Goal: Transaction & Acquisition: Purchase product/service

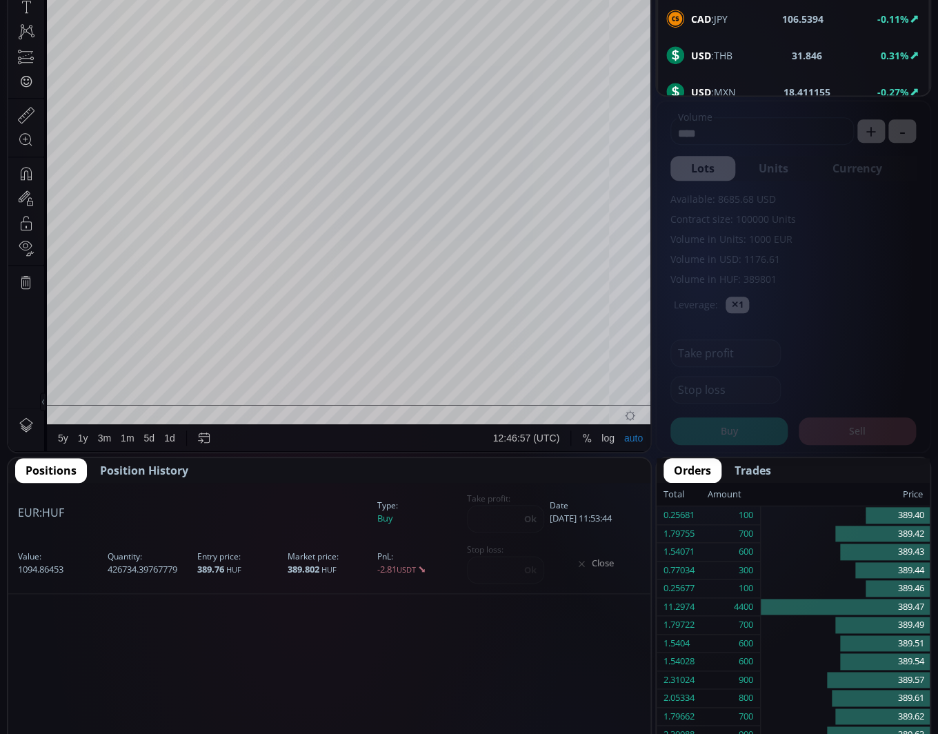
scroll to position [184, 0]
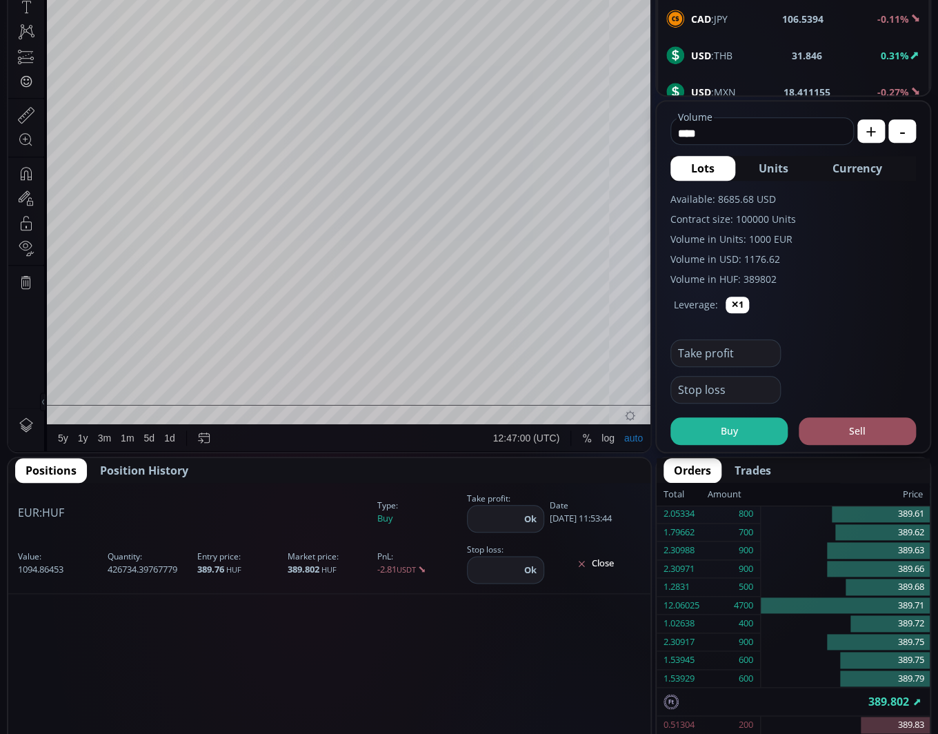
click at [599, 566] on button "Close" at bounding box center [595, 564] width 91 height 22
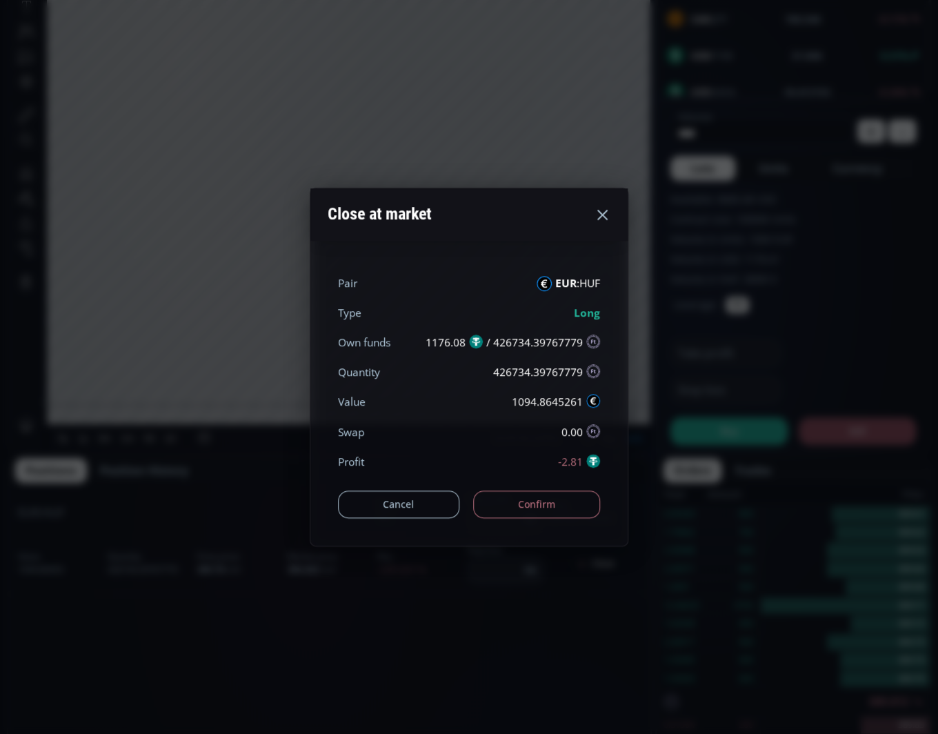
click at [555, 506] on button "Confirm" at bounding box center [537, 504] width 128 height 28
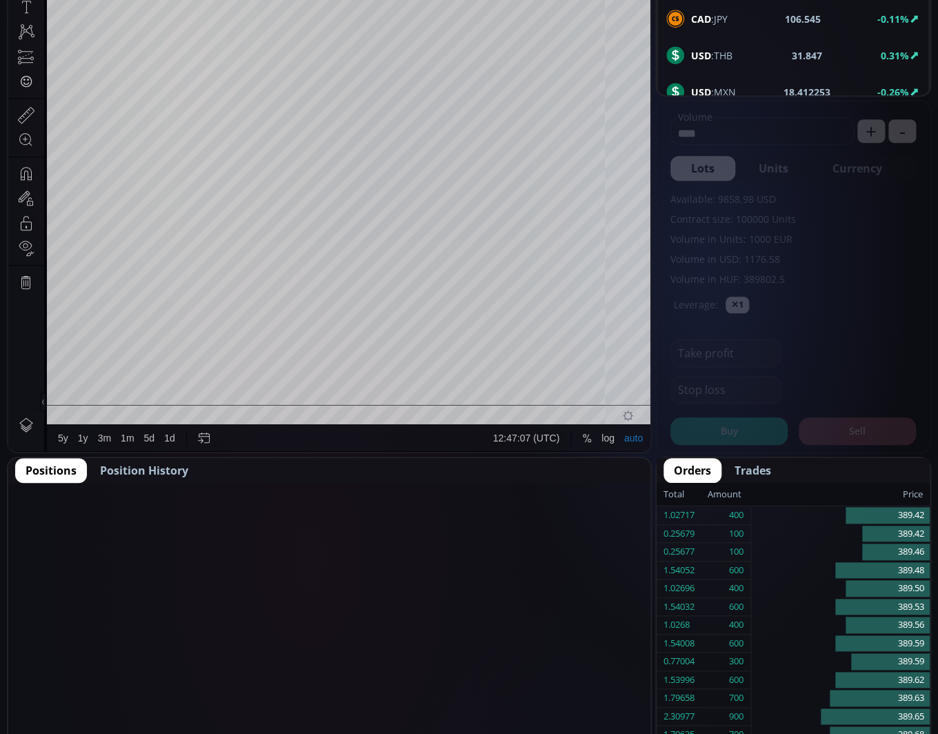
scroll to position [184, 0]
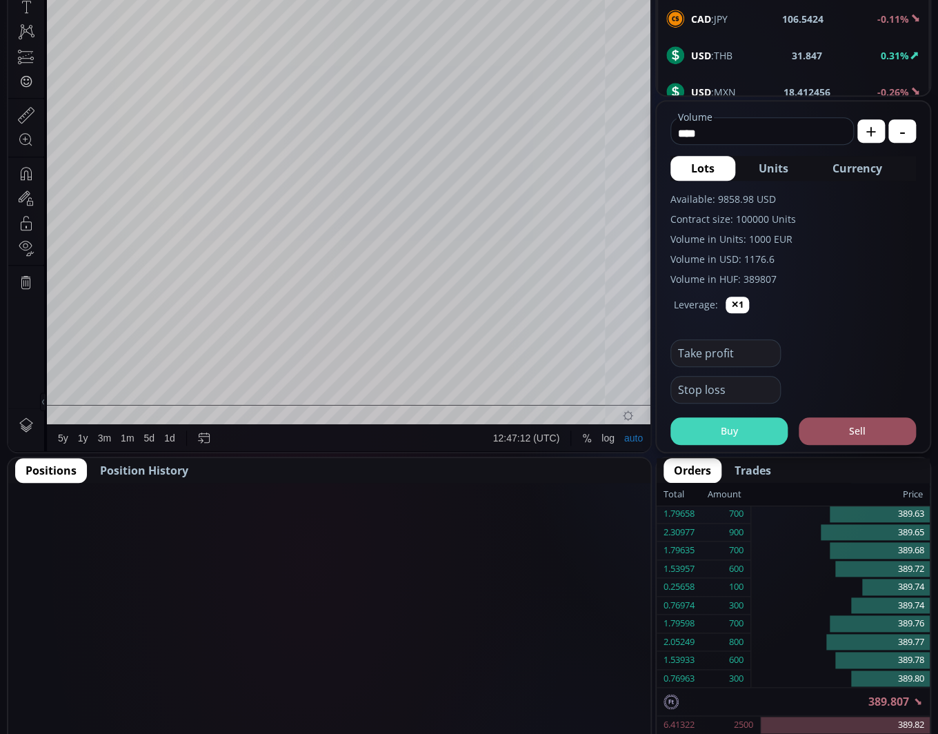
click at [744, 432] on button "Buy" at bounding box center [728, 431] width 117 height 28
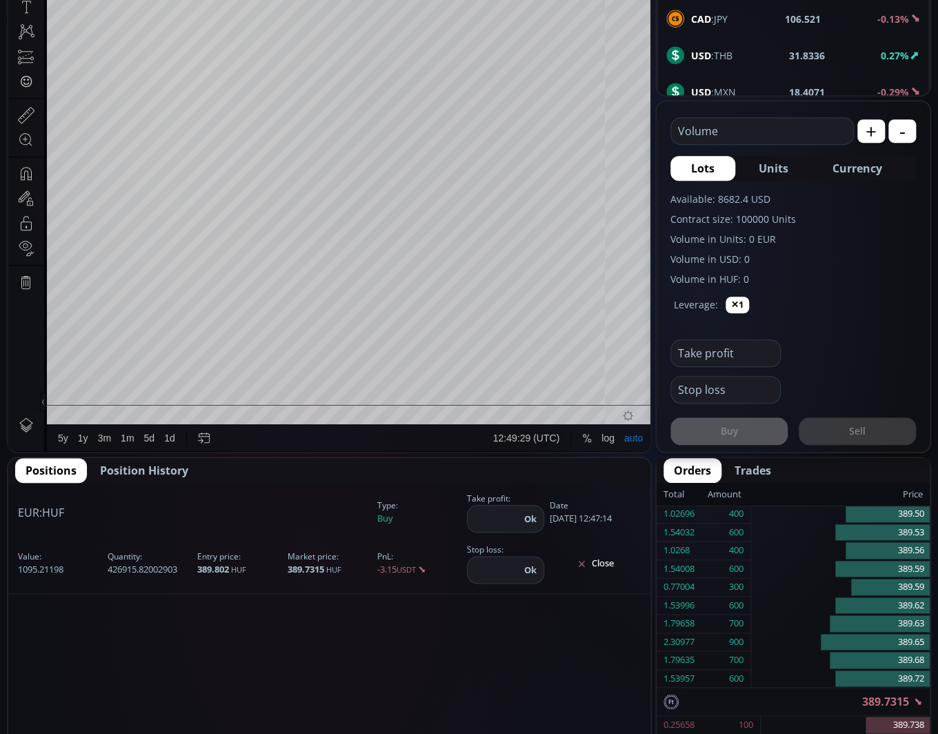
click at [597, 562] on button "Close" at bounding box center [595, 564] width 91 height 22
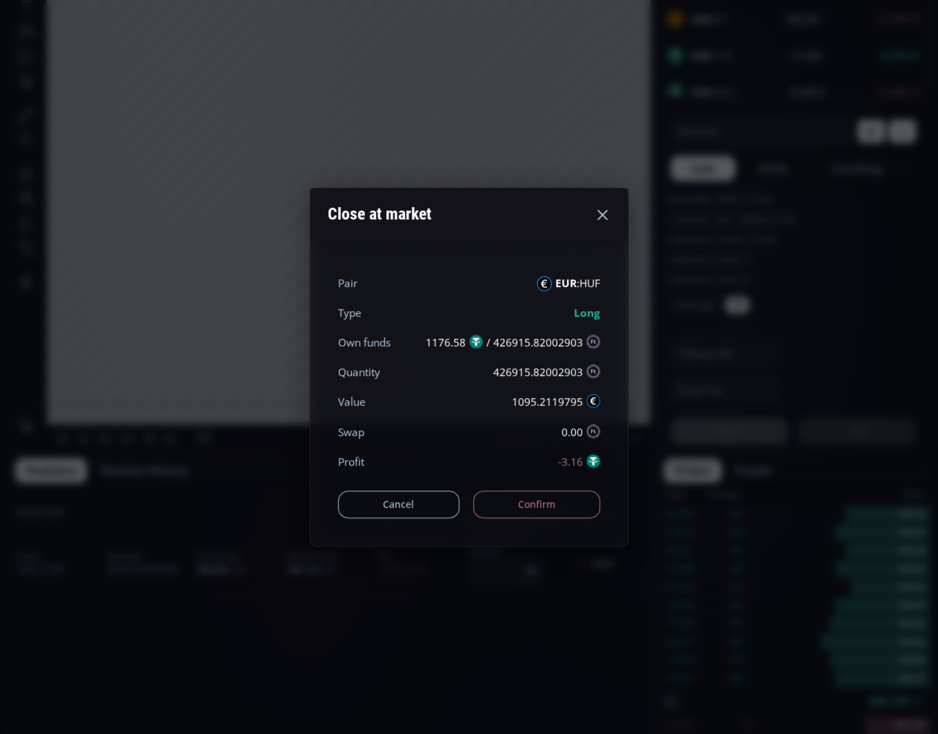
click at [558, 499] on button "Confirm" at bounding box center [537, 504] width 128 height 28
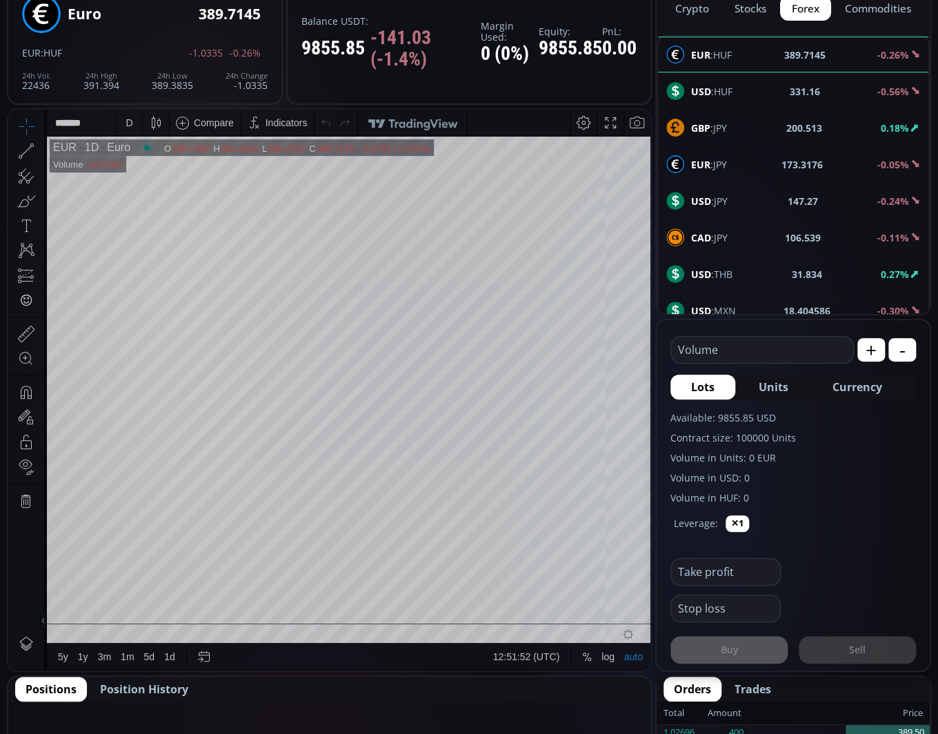
scroll to position [110, 0]
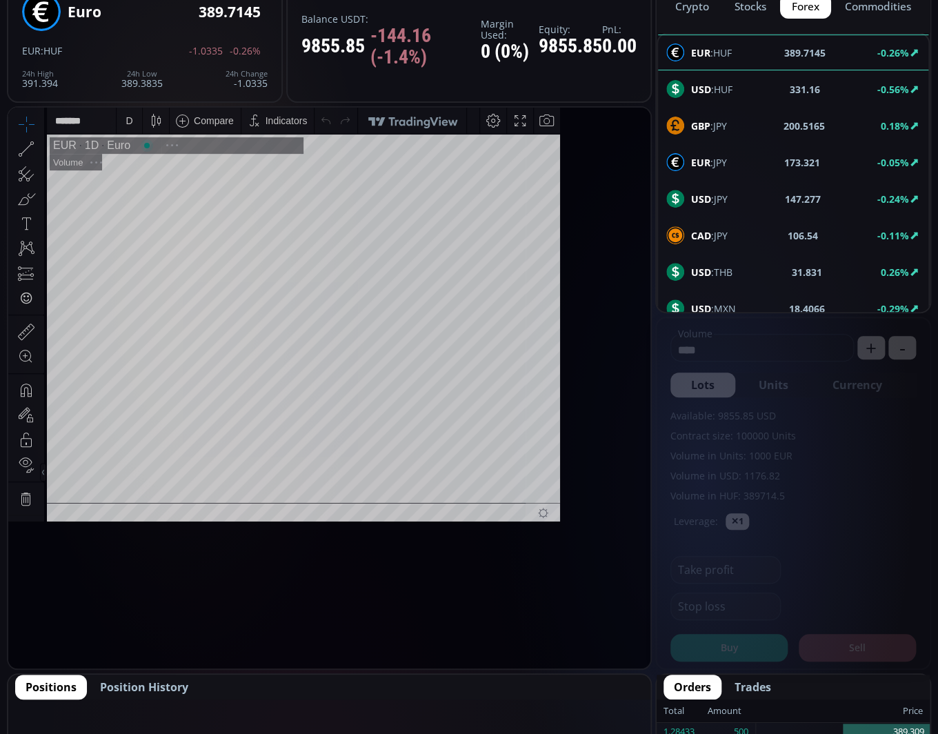
scroll to position [184, 0]
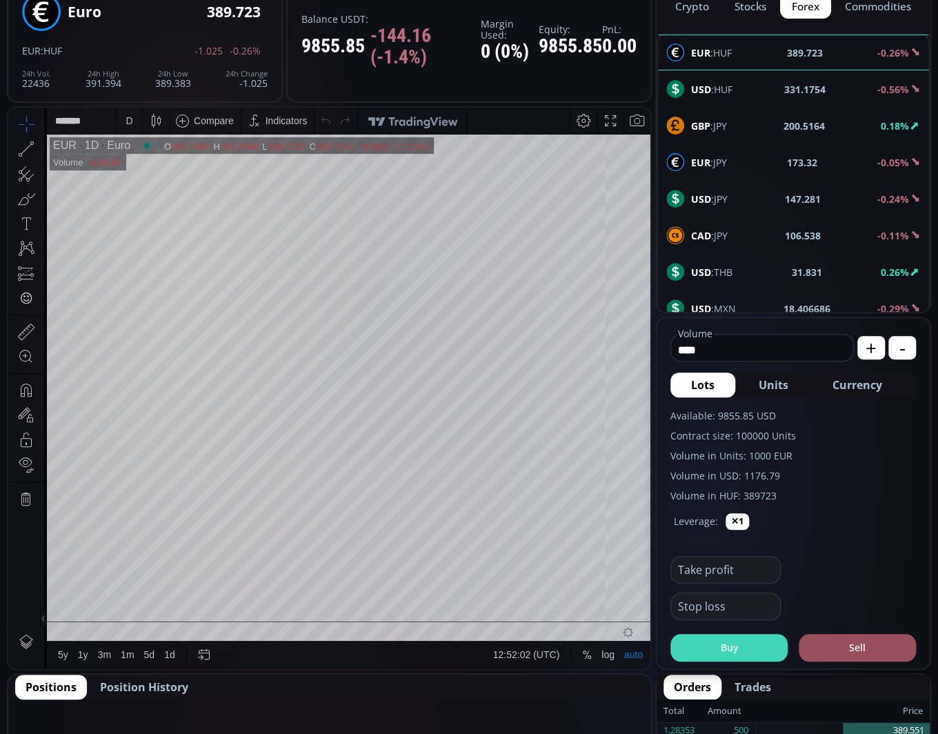
click at [724, 640] on button "Buy" at bounding box center [728, 648] width 117 height 28
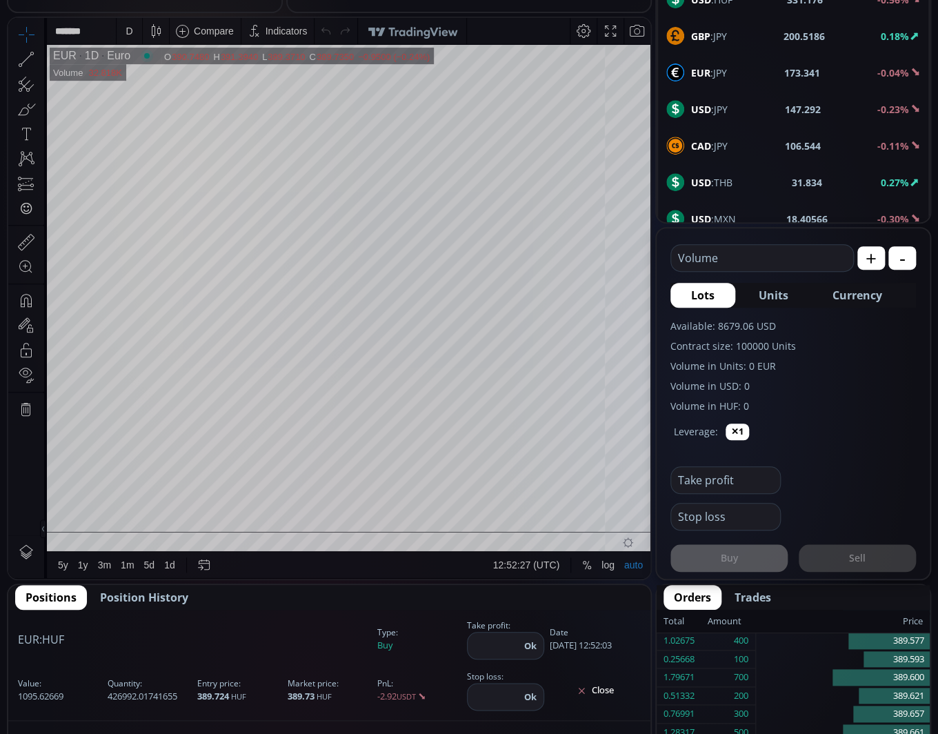
scroll to position [199, 0]
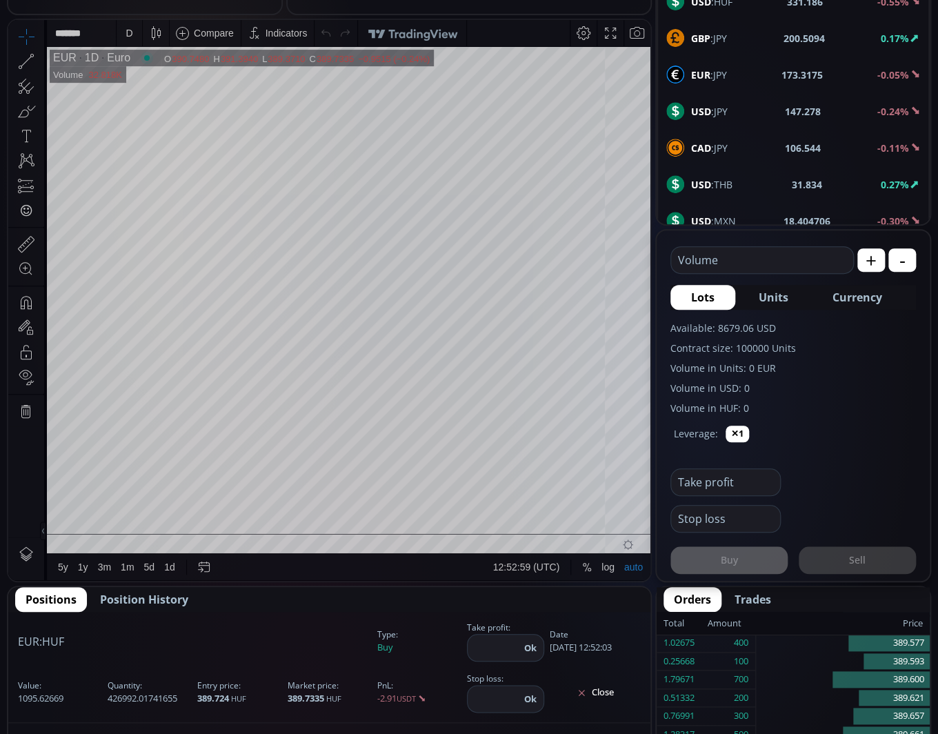
click at [603, 691] on button "Close" at bounding box center [595, 693] width 91 height 22
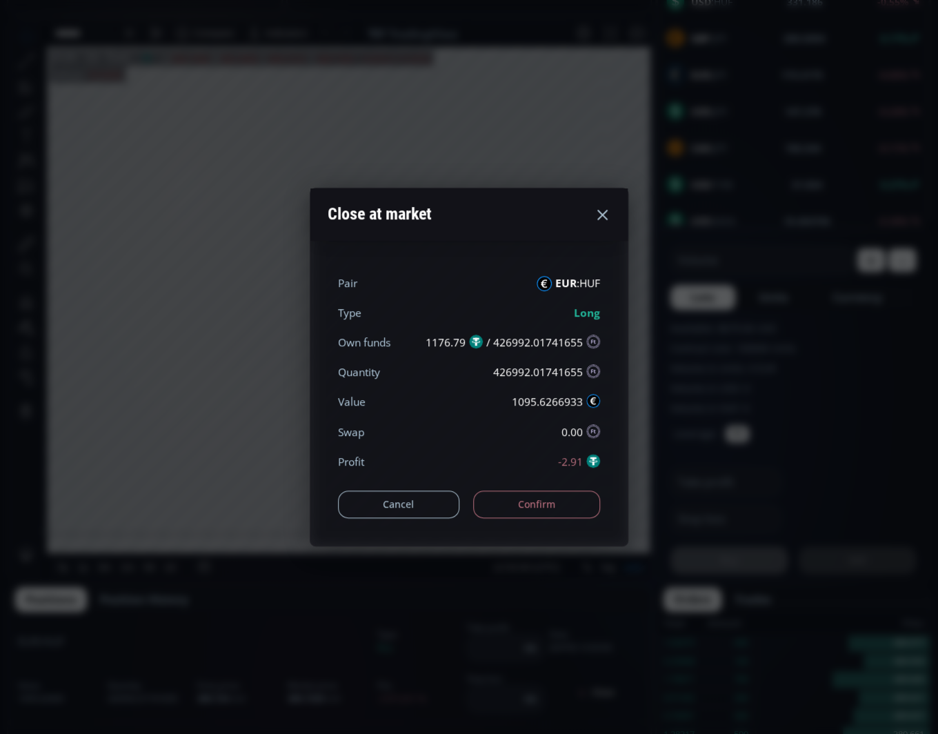
click at [519, 504] on button "Confirm" at bounding box center [537, 504] width 128 height 28
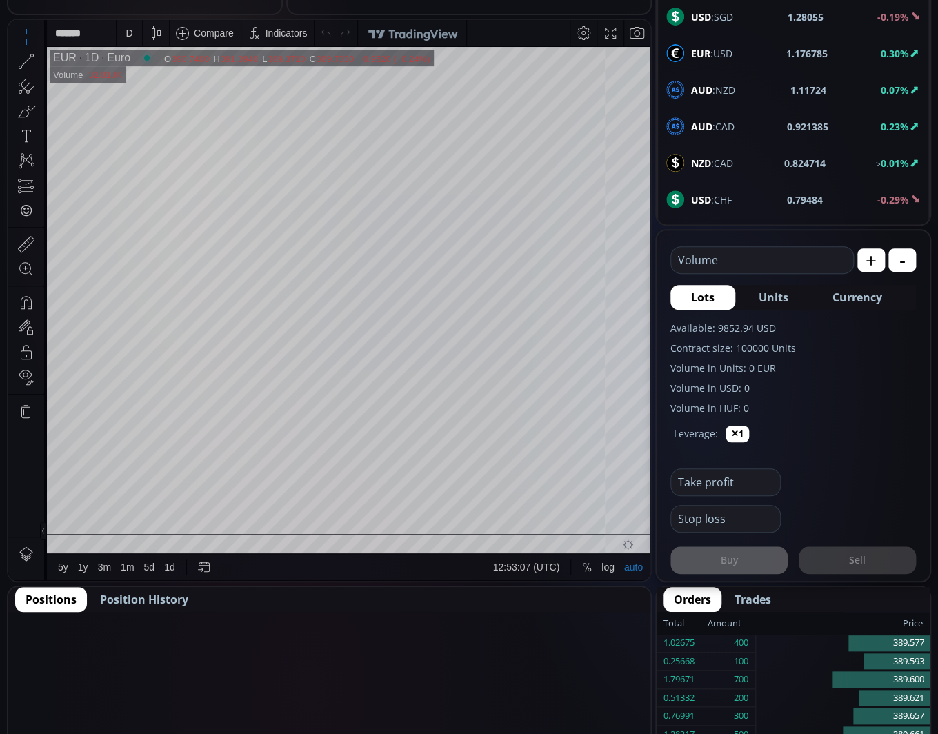
scroll to position [745, 0]
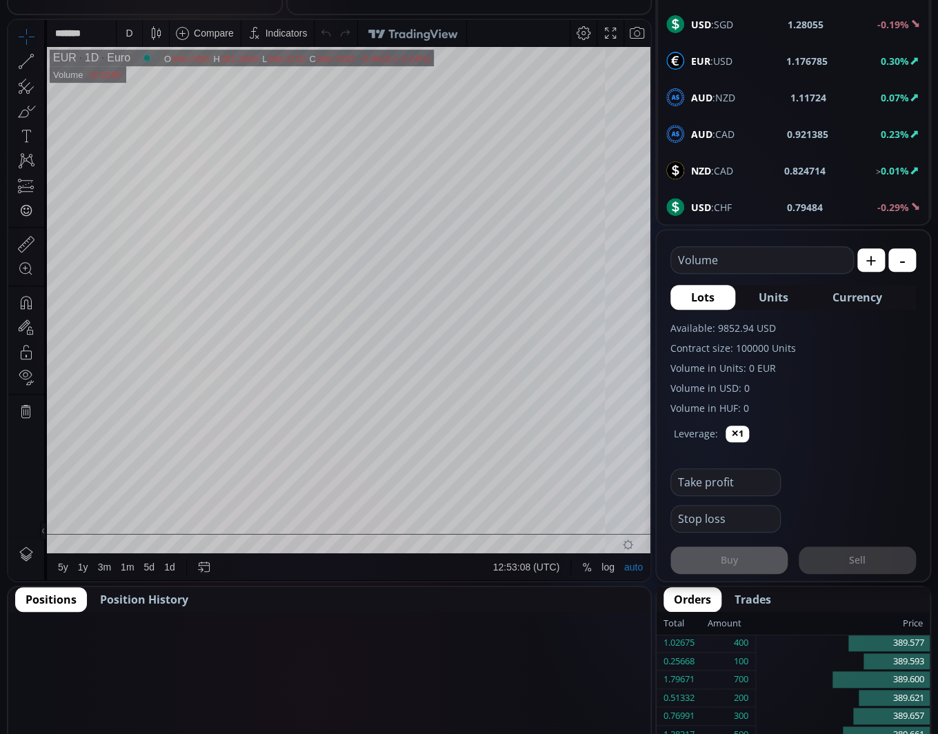
click at [727, 163] on span "NZD :CAD" at bounding box center [712, 170] width 42 height 14
type input "****"
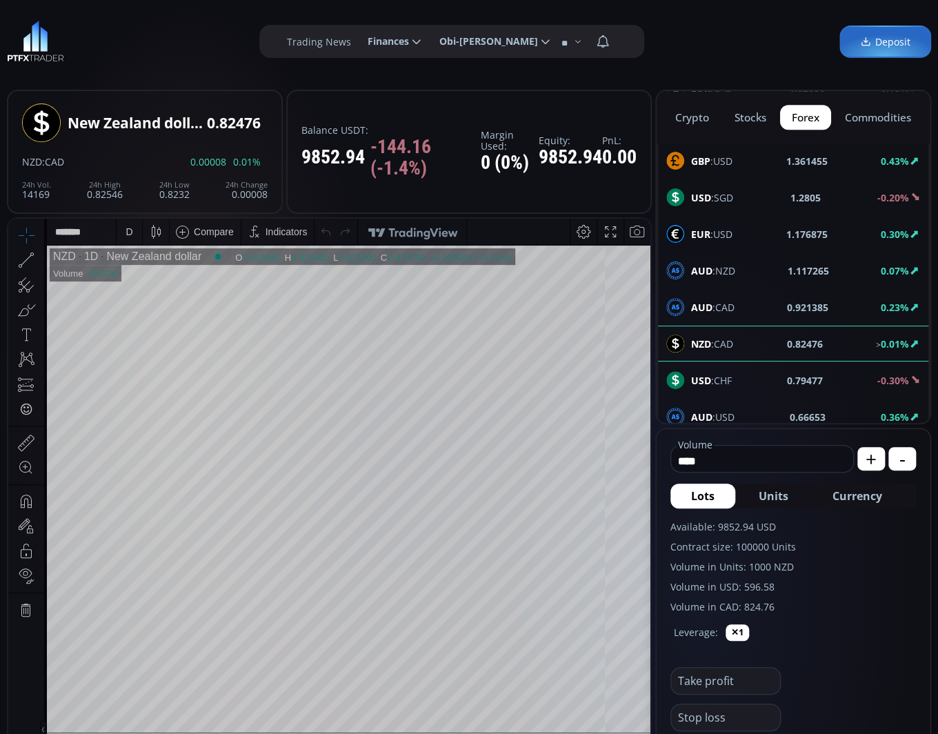
scroll to position [802, 0]
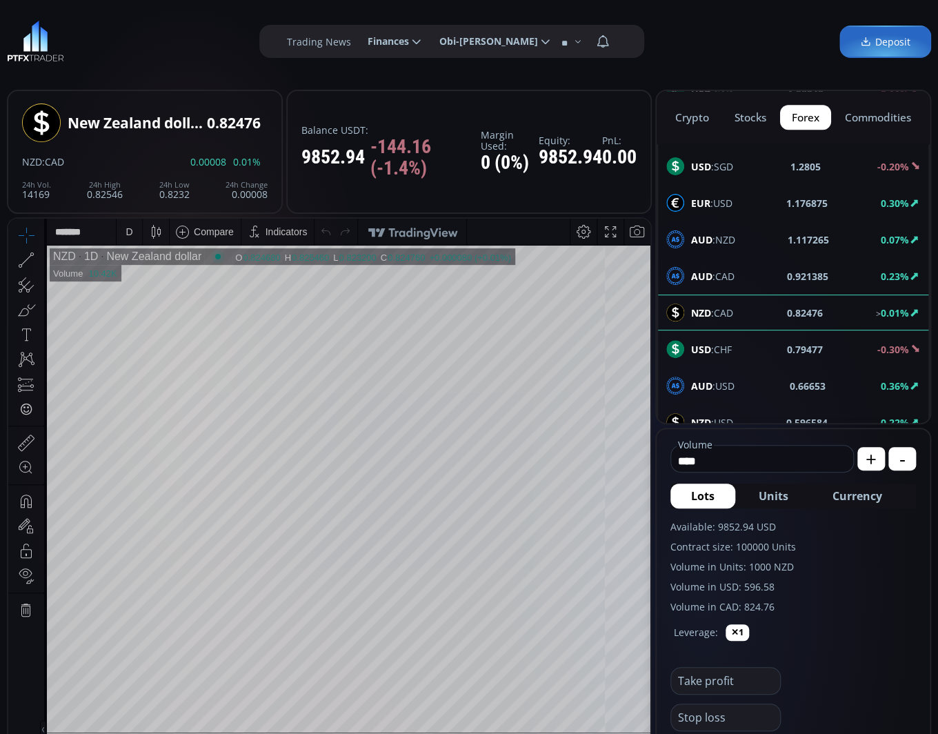
click at [731, 269] on span "AUD :CAD" at bounding box center [712, 276] width 43 height 14
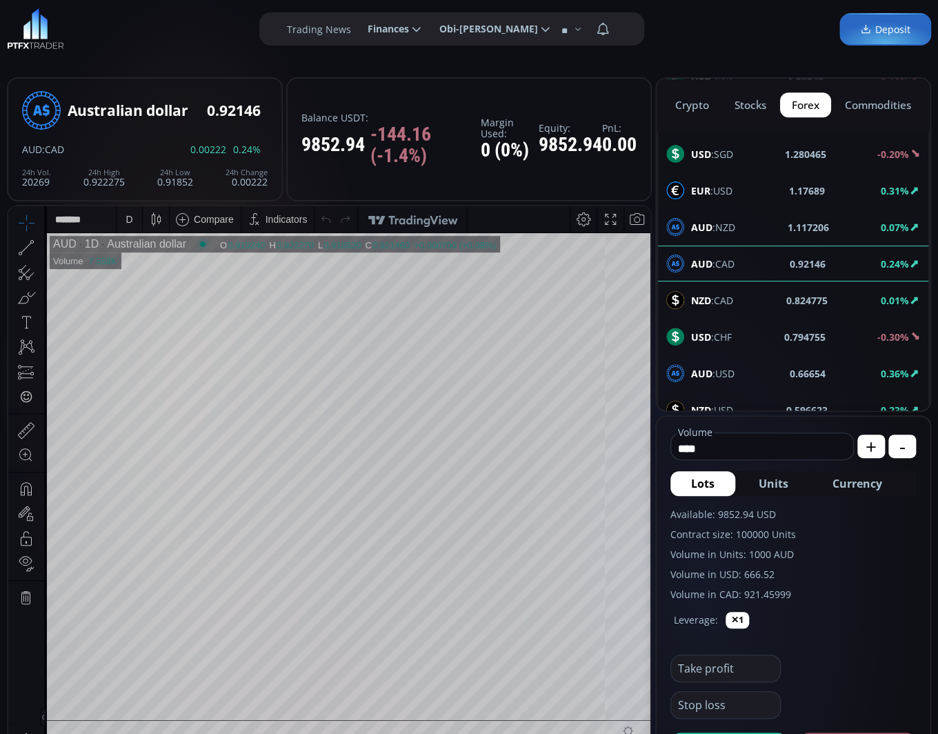
scroll to position [36, 0]
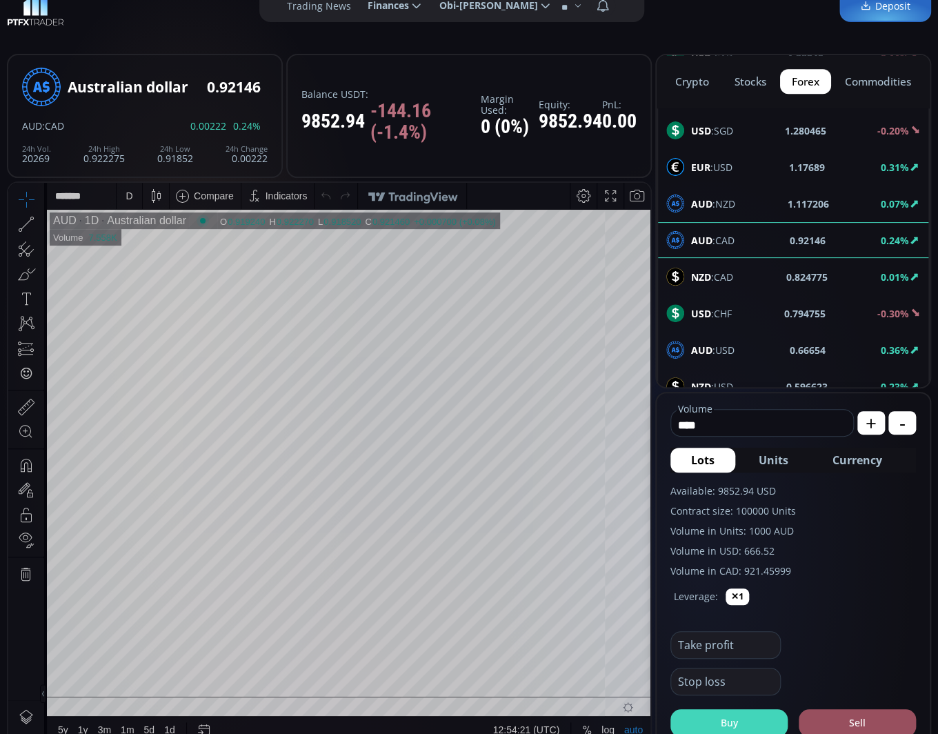
click at [735, 721] on button "Buy" at bounding box center [728, 723] width 117 height 28
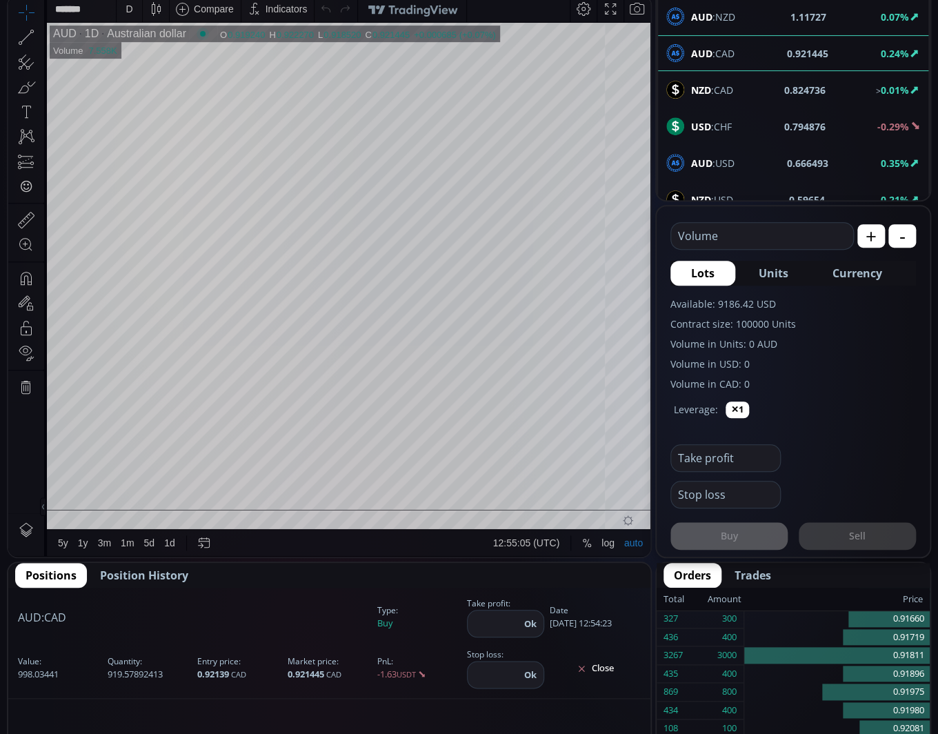
scroll to position [210, 0]
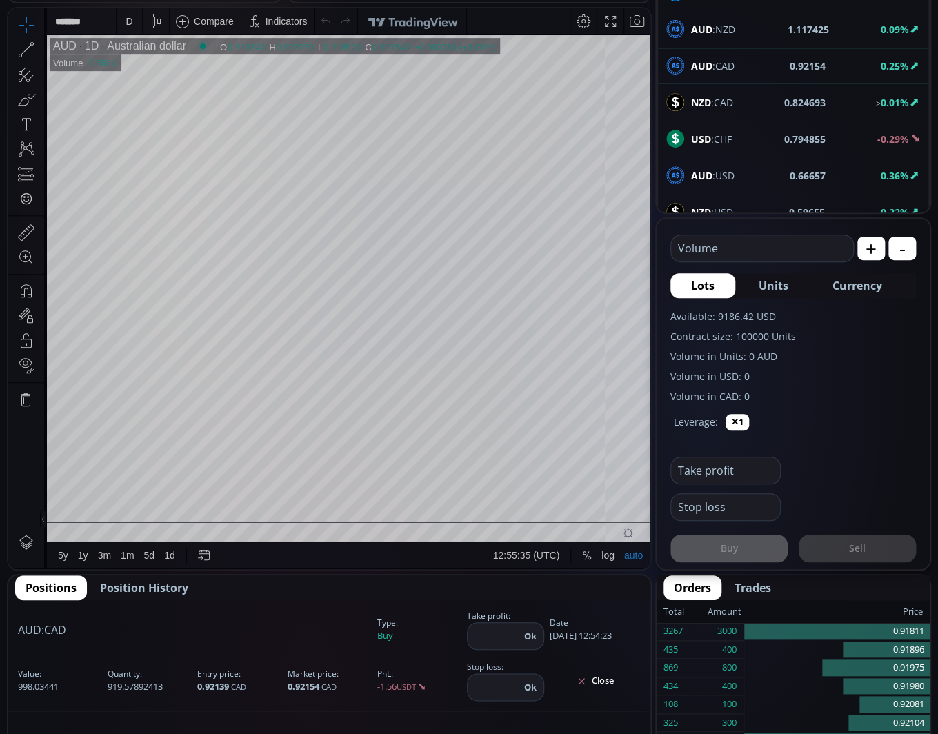
click at [601, 673] on button "Close" at bounding box center [595, 681] width 91 height 22
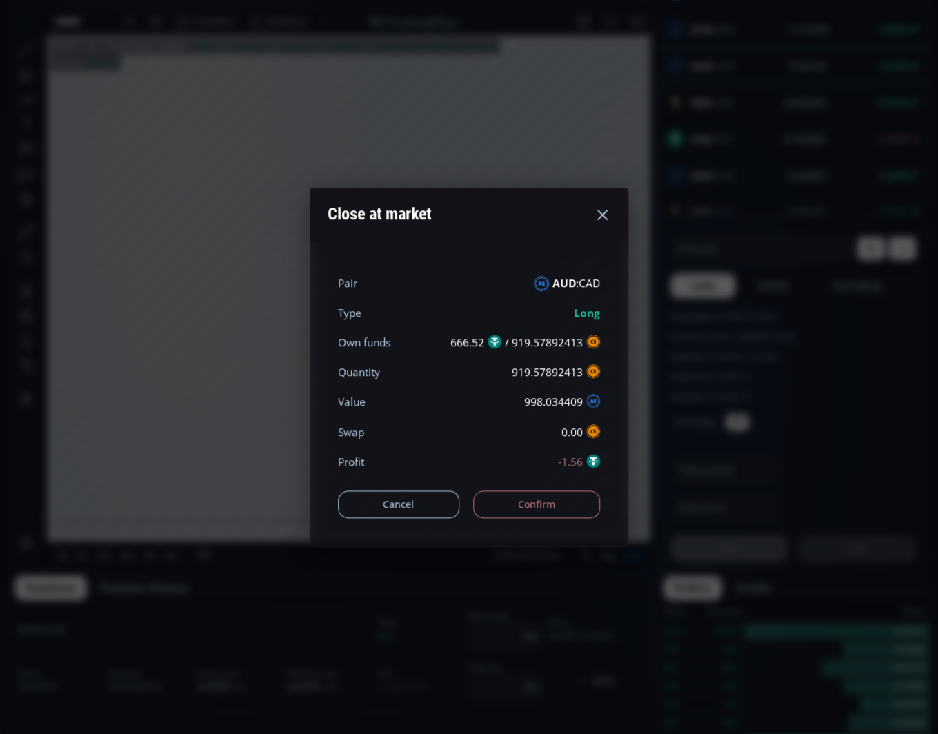
click at [541, 515] on button "Confirm" at bounding box center [537, 504] width 128 height 28
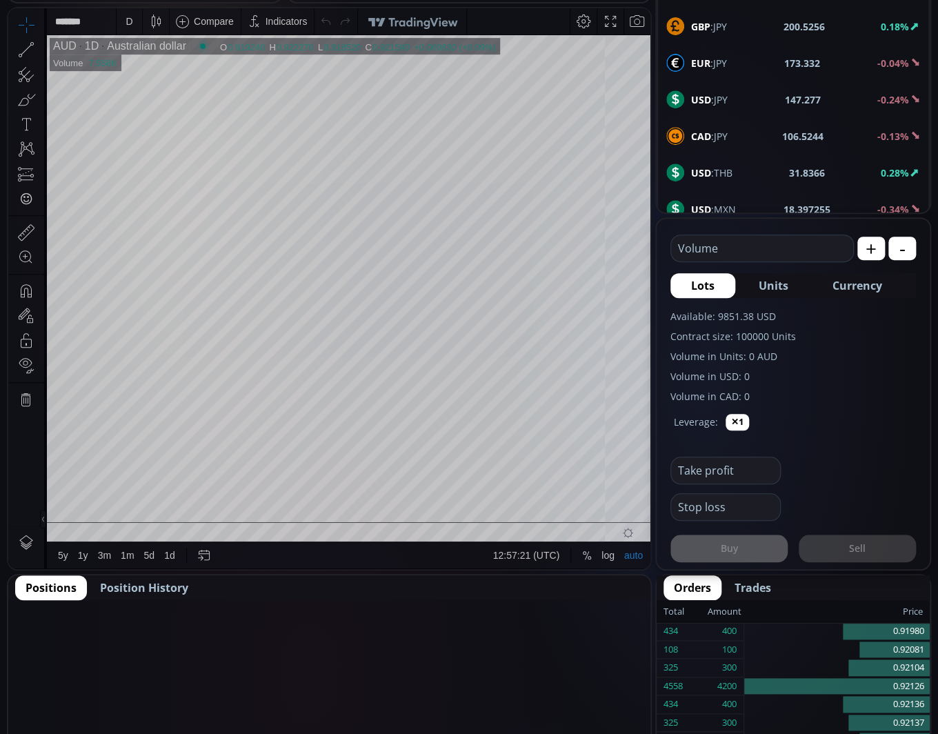
scroll to position [0, 0]
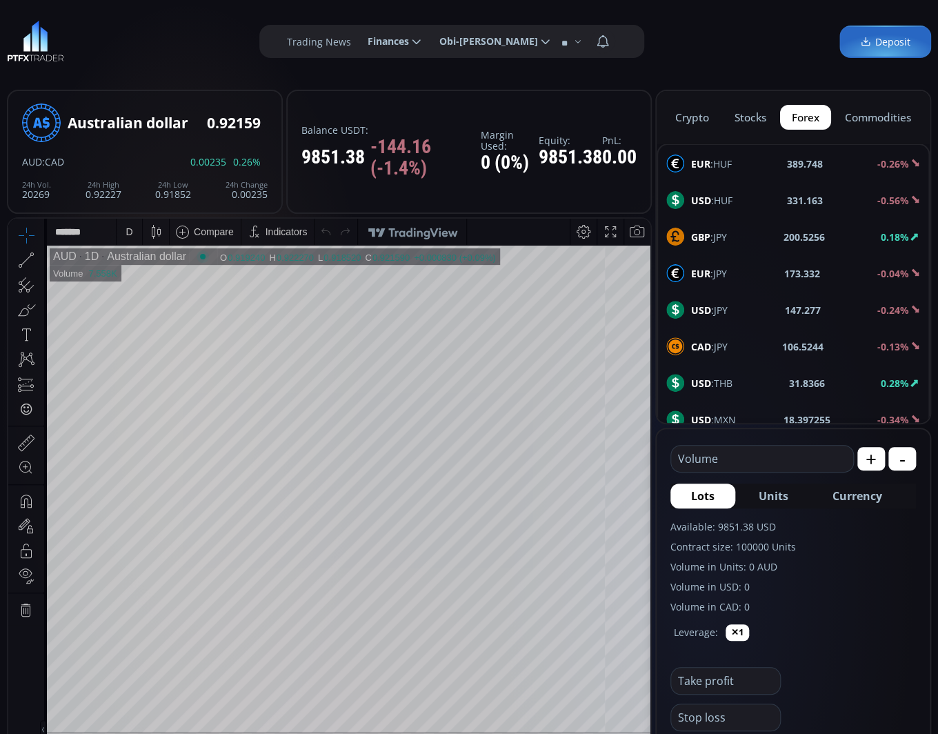
click at [713, 166] on span "EUR :HUF" at bounding box center [711, 164] width 41 height 14
type input "****"
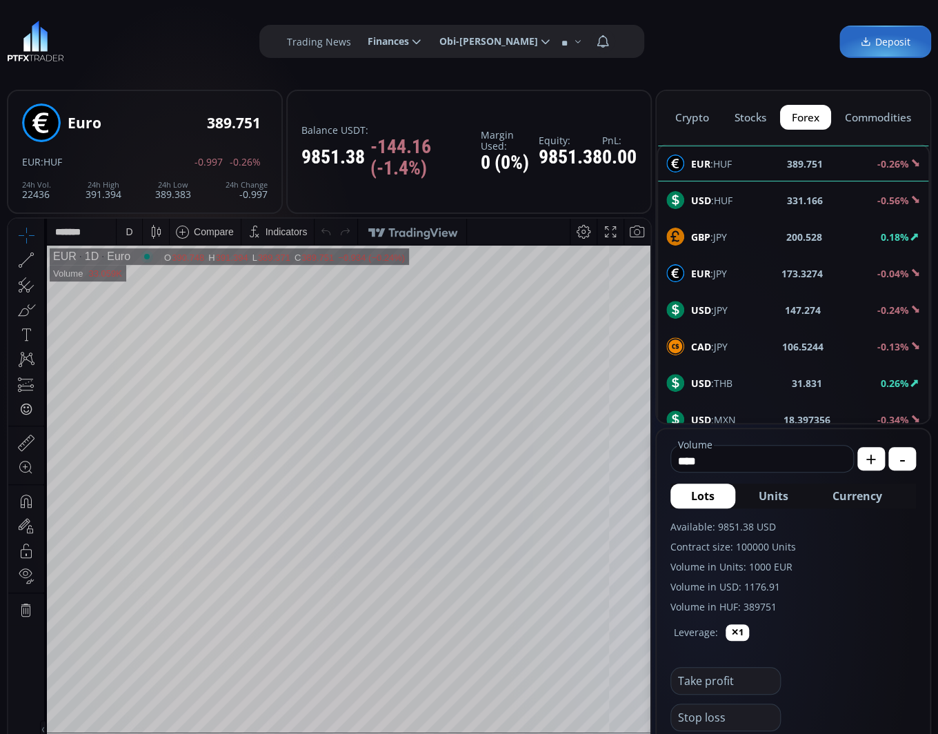
click at [708, 237] on b "GBP" at bounding box center [700, 236] width 19 height 13
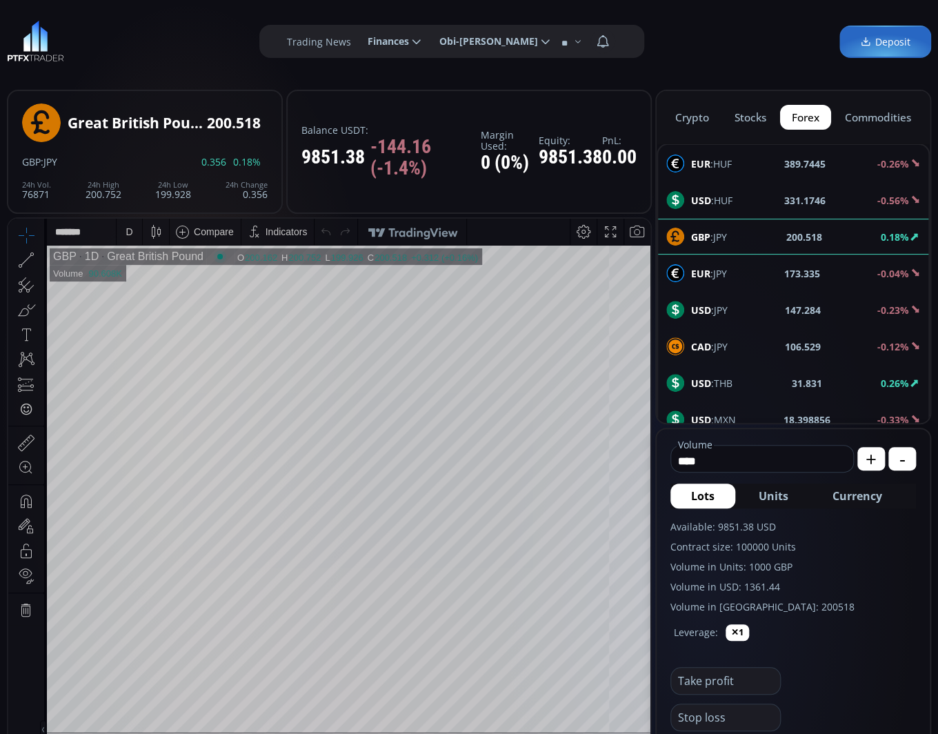
click at [723, 164] on span "EUR :HUF" at bounding box center [711, 164] width 41 height 14
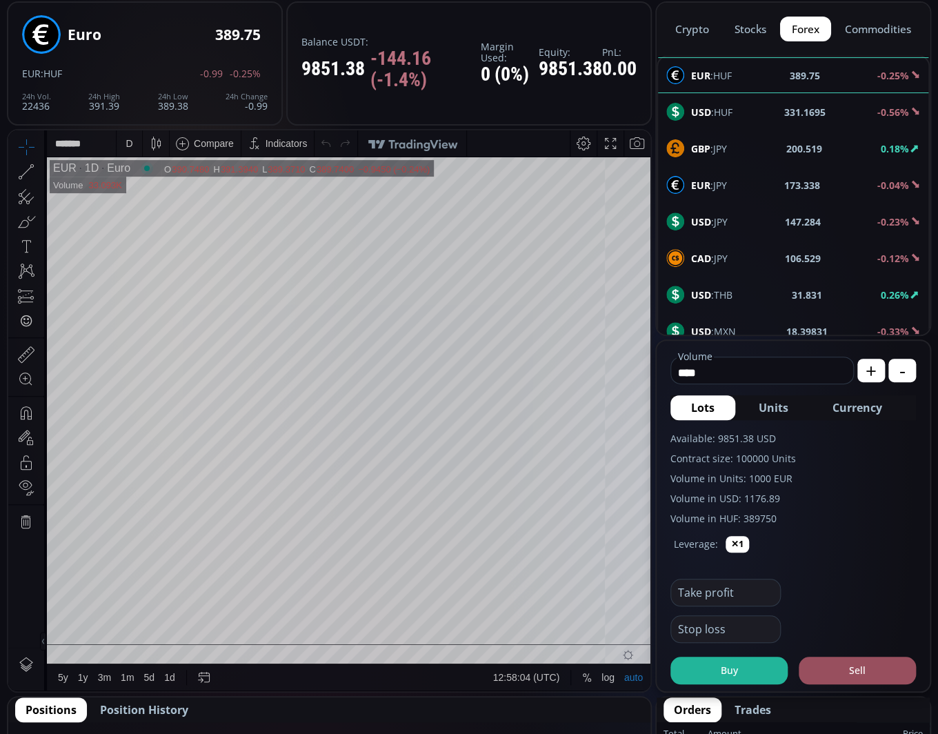
scroll to position [81, 0]
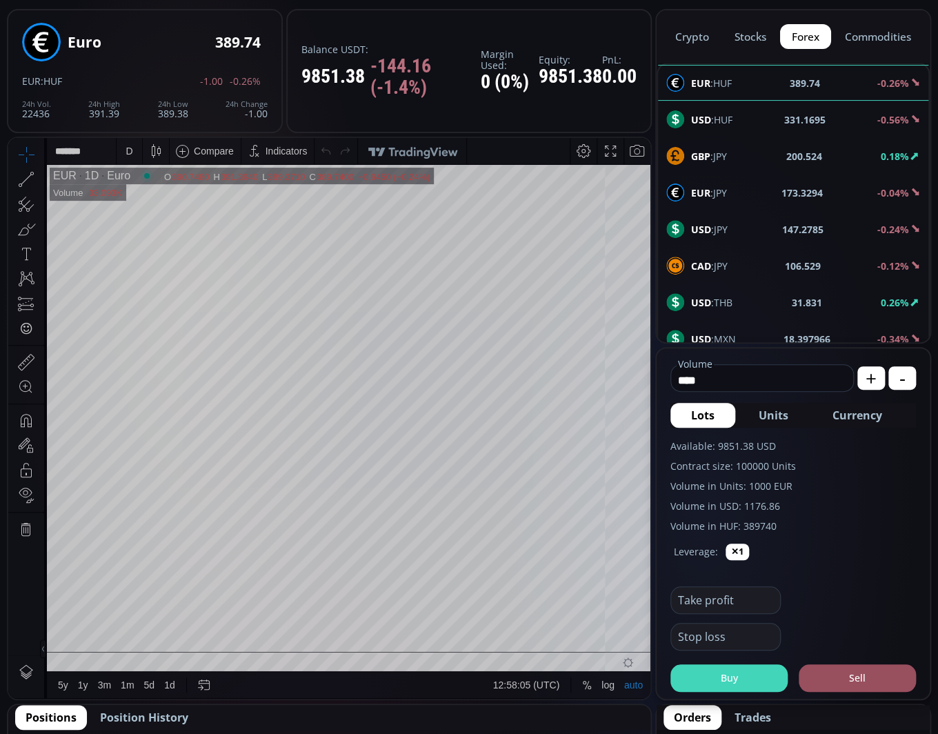
click at [739, 682] on button "Buy" at bounding box center [728, 678] width 117 height 28
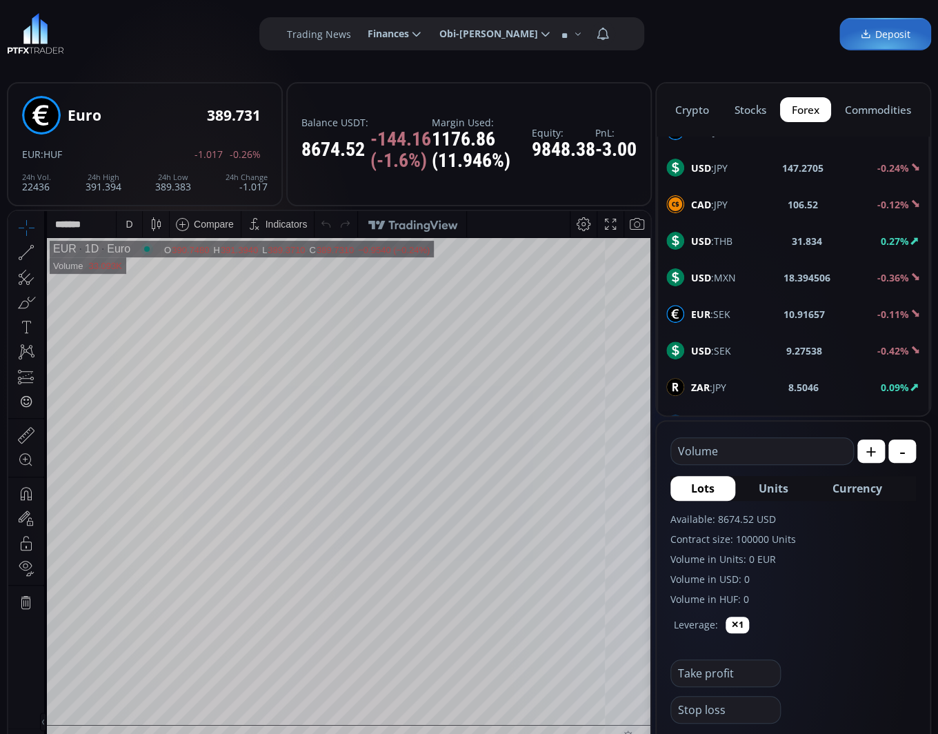
scroll to position [141, 0]
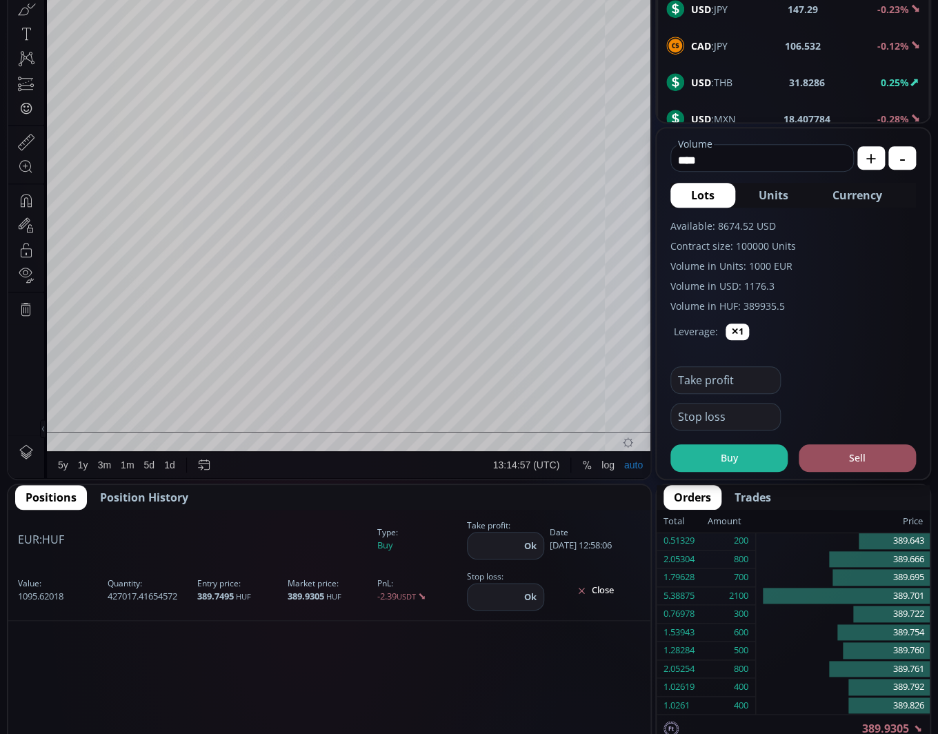
scroll to position [346, 0]
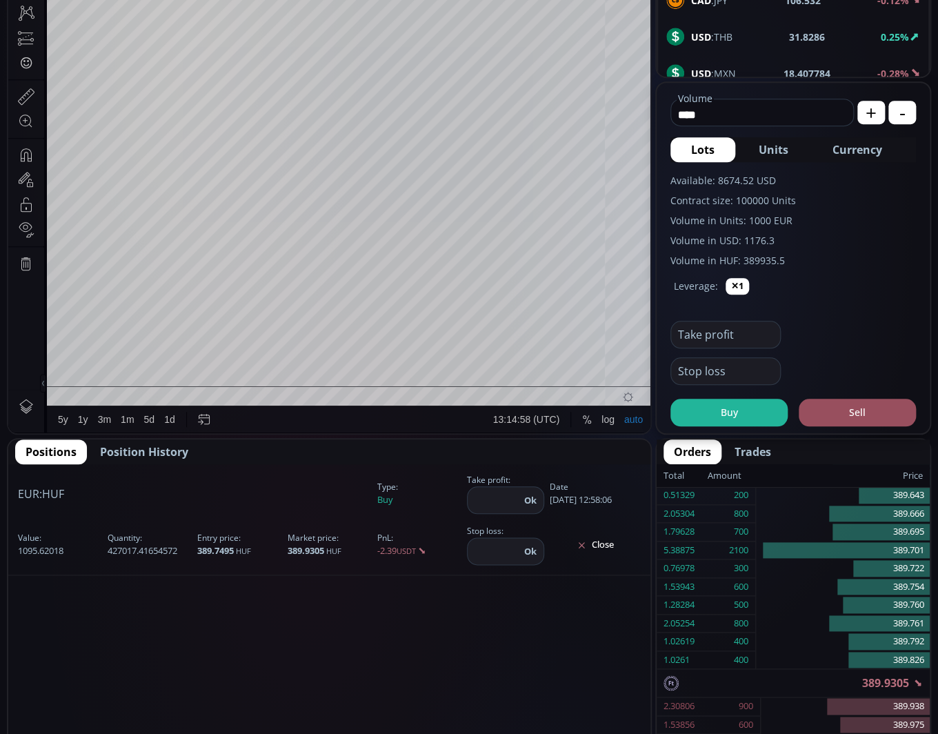
click at [598, 544] on button "Close" at bounding box center [595, 545] width 91 height 22
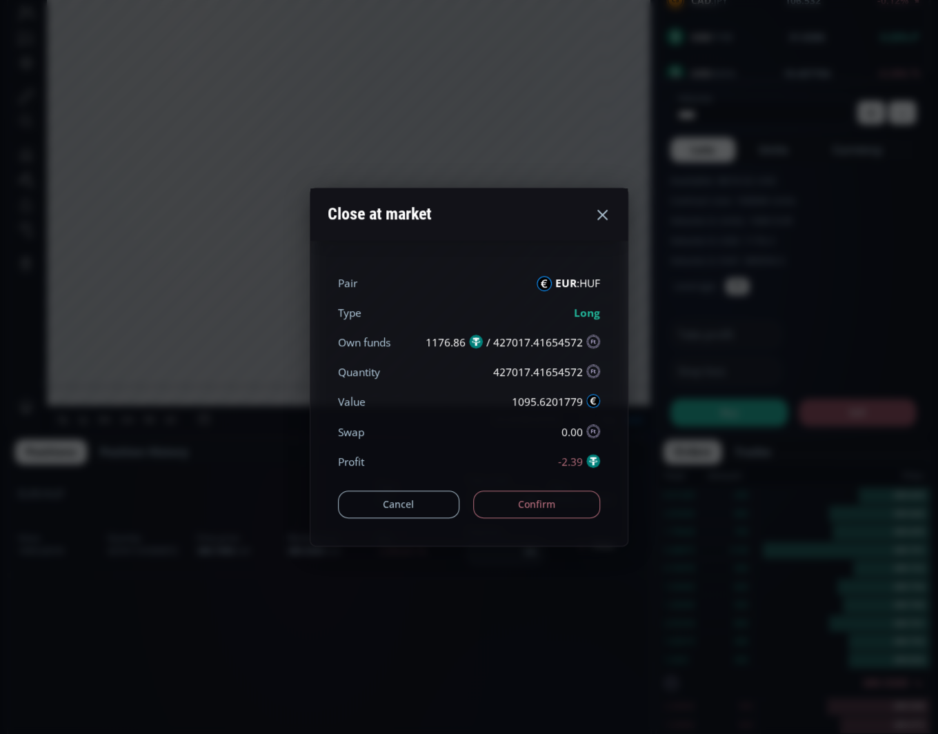
click at [527, 499] on button "Confirm" at bounding box center [537, 504] width 128 height 28
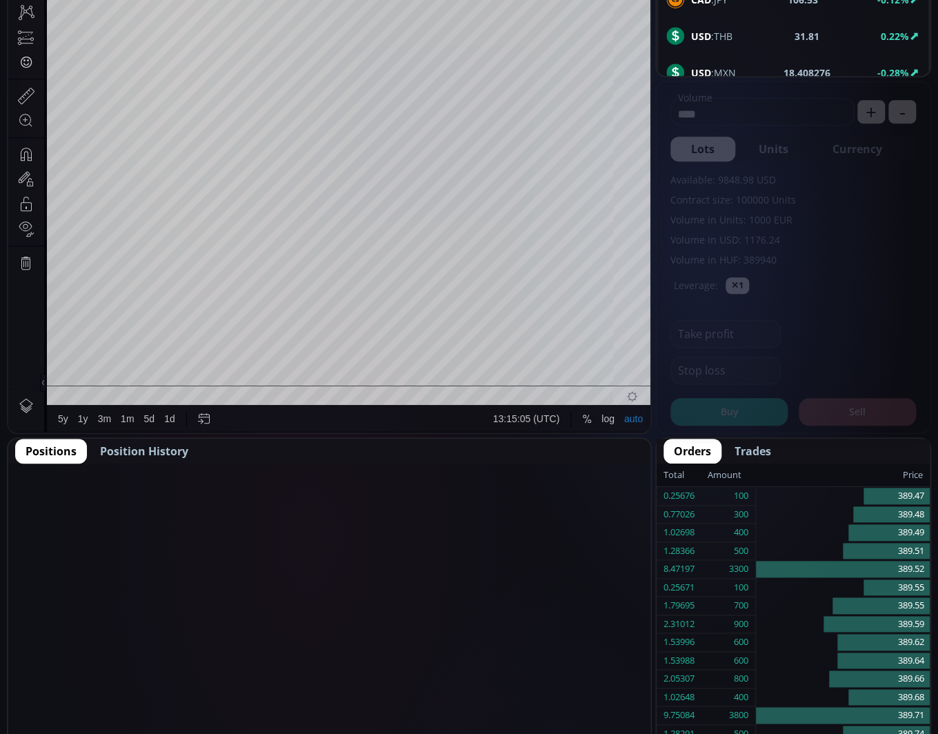
scroll to position [184, 0]
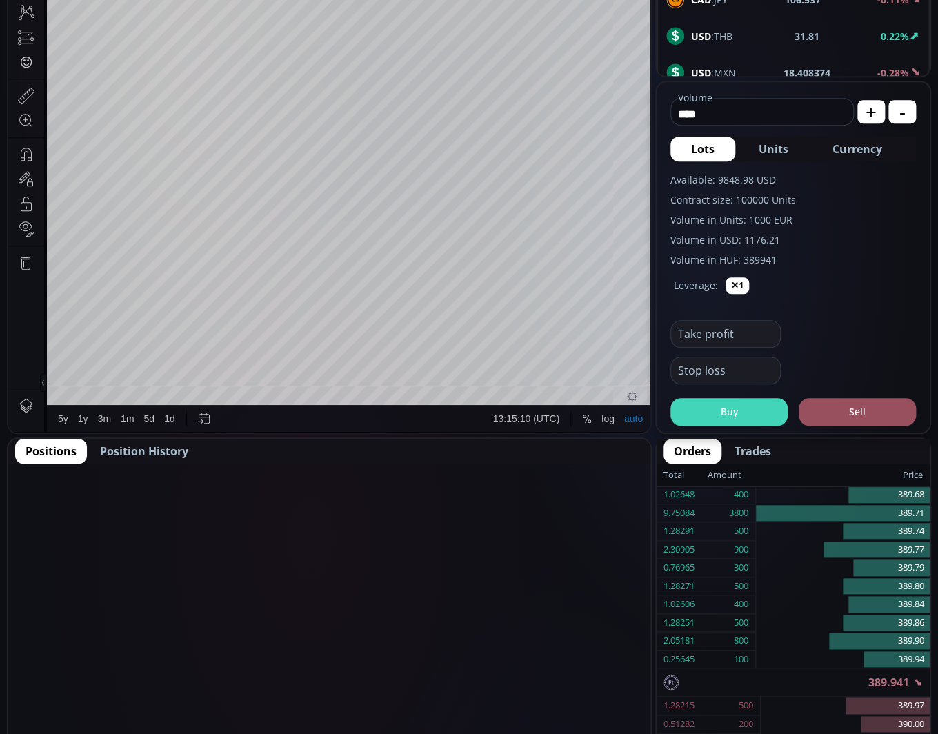
click at [742, 407] on button "Buy" at bounding box center [728, 412] width 117 height 28
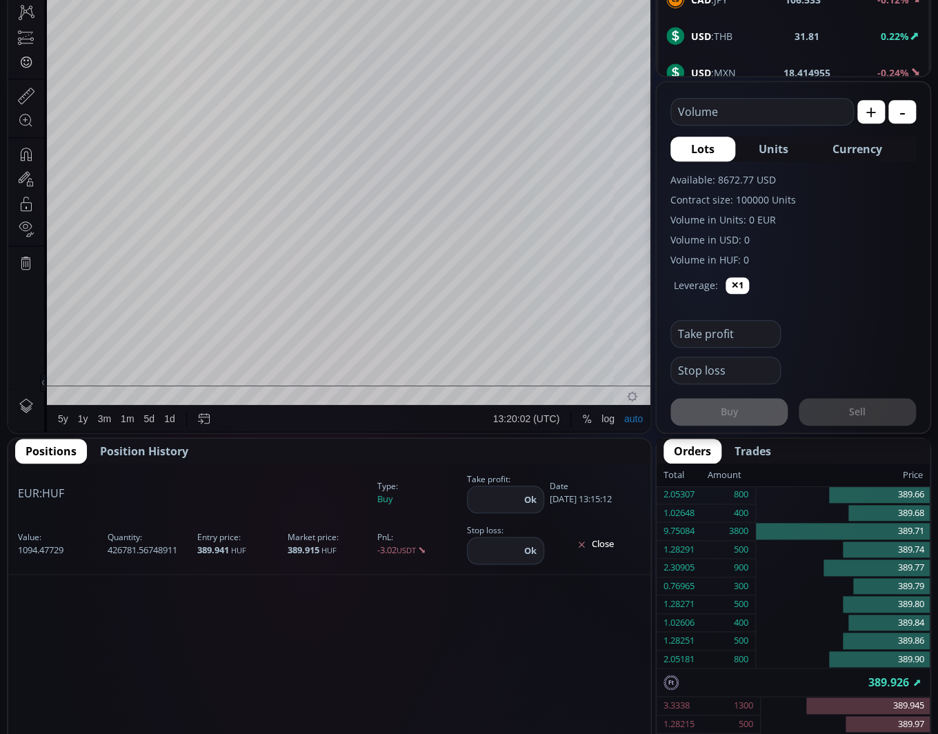
click at [772, 99] on fieldset "Volume USD" at bounding box center [761, 112] width 183 height 28
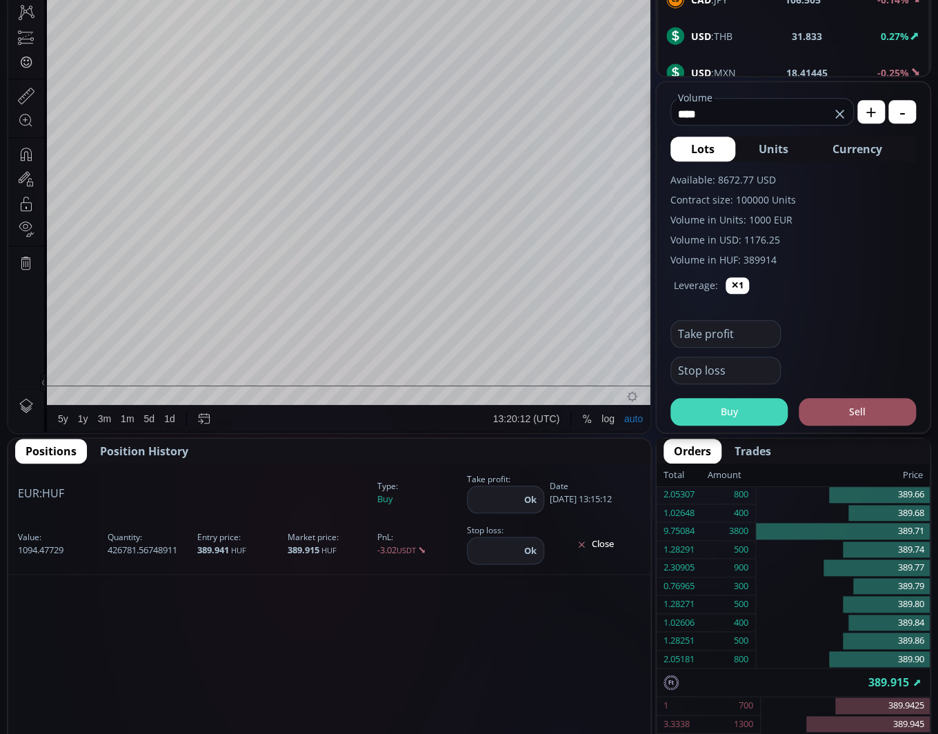
type input "****"
click at [735, 401] on button "Buy" at bounding box center [728, 412] width 117 height 28
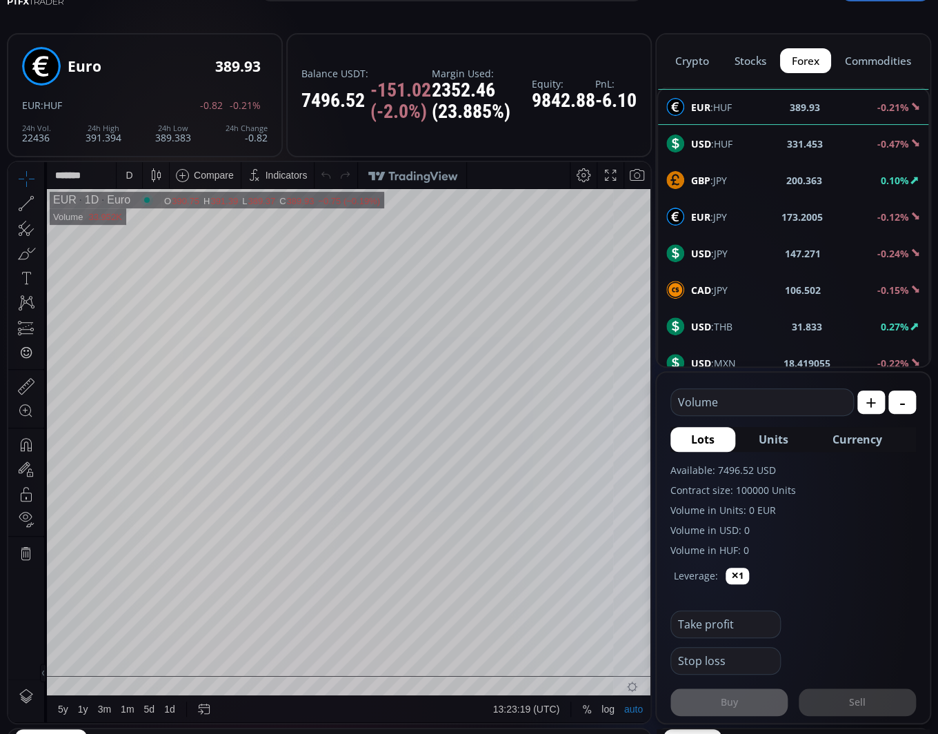
scroll to position [43, 0]
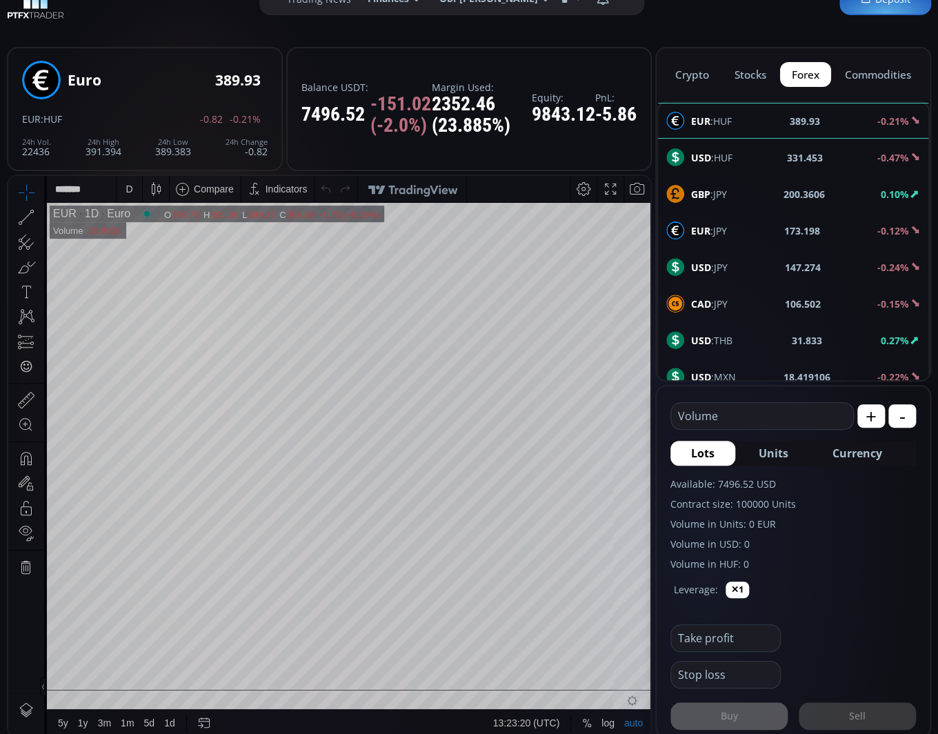
click at [735, 155] on div "USD :HUF 331.453 -0.47%" at bounding box center [793, 157] width 254 height 18
type input "****"
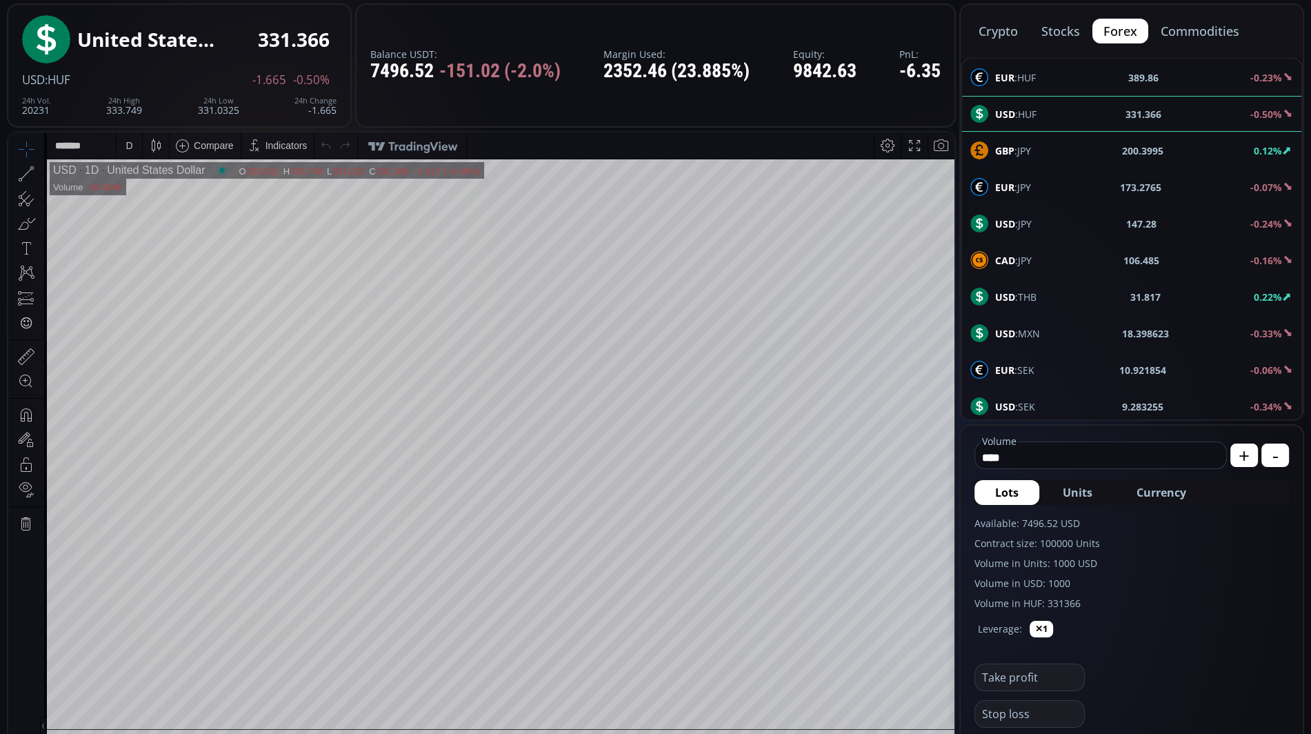
click at [937, 16] on div "crypto stocks forex commodities" at bounding box center [1132, 31] width 342 height 52
click at [937, 26] on button "crypto" at bounding box center [998, 31] width 61 height 25
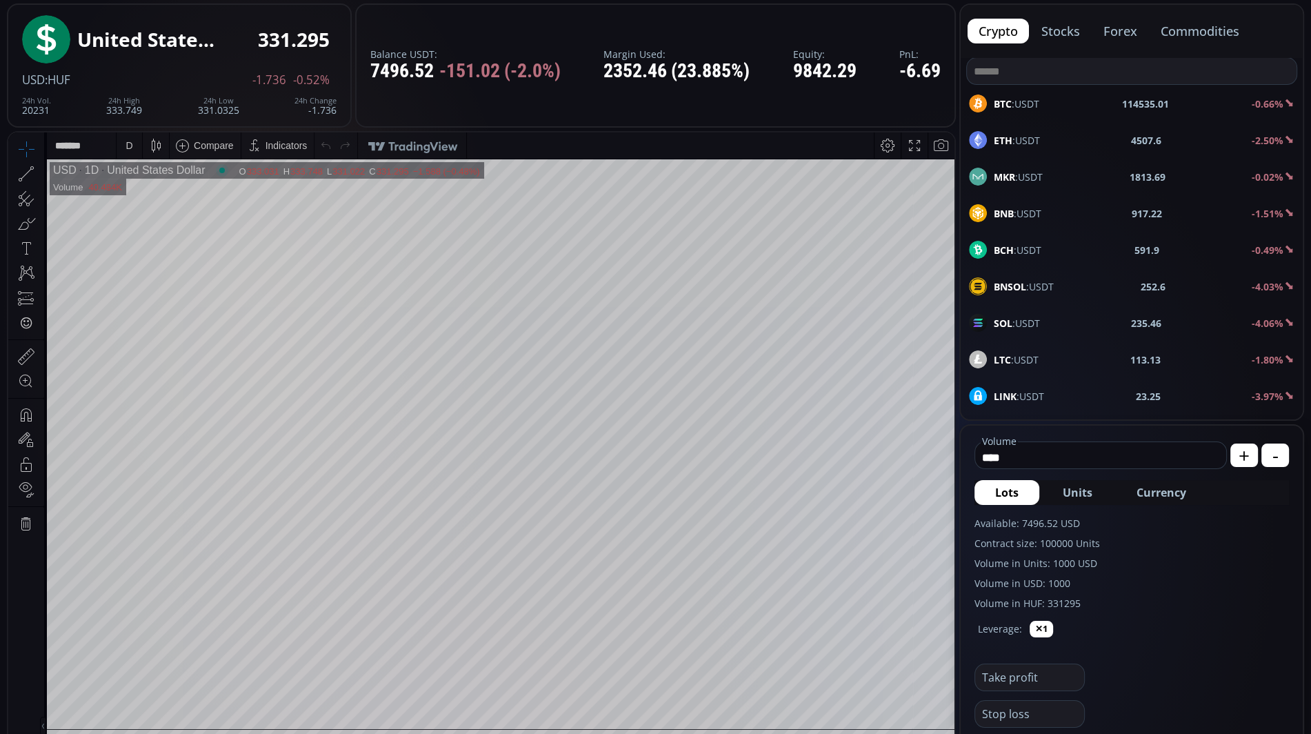
click at [937, 32] on button "forex" at bounding box center [1121, 31] width 56 height 25
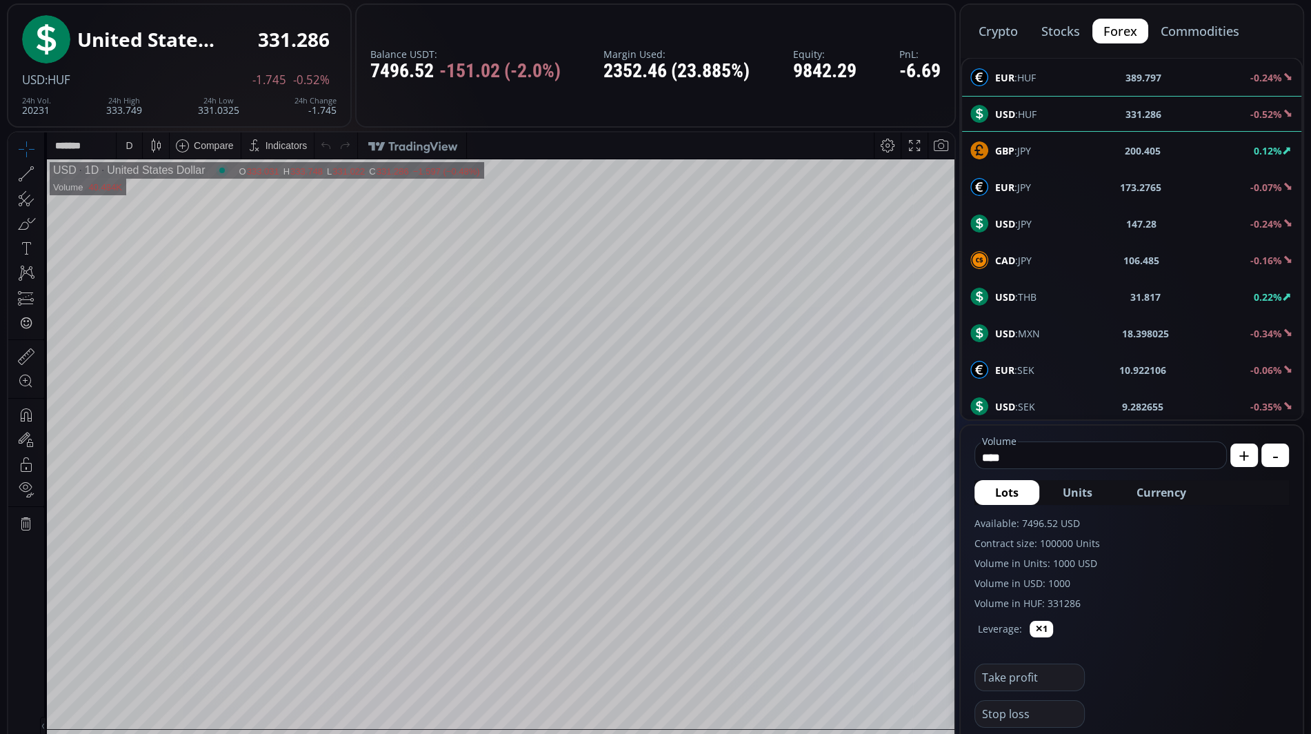
click at [937, 37] on button "commodities" at bounding box center [1200, 31] width 101 height 25
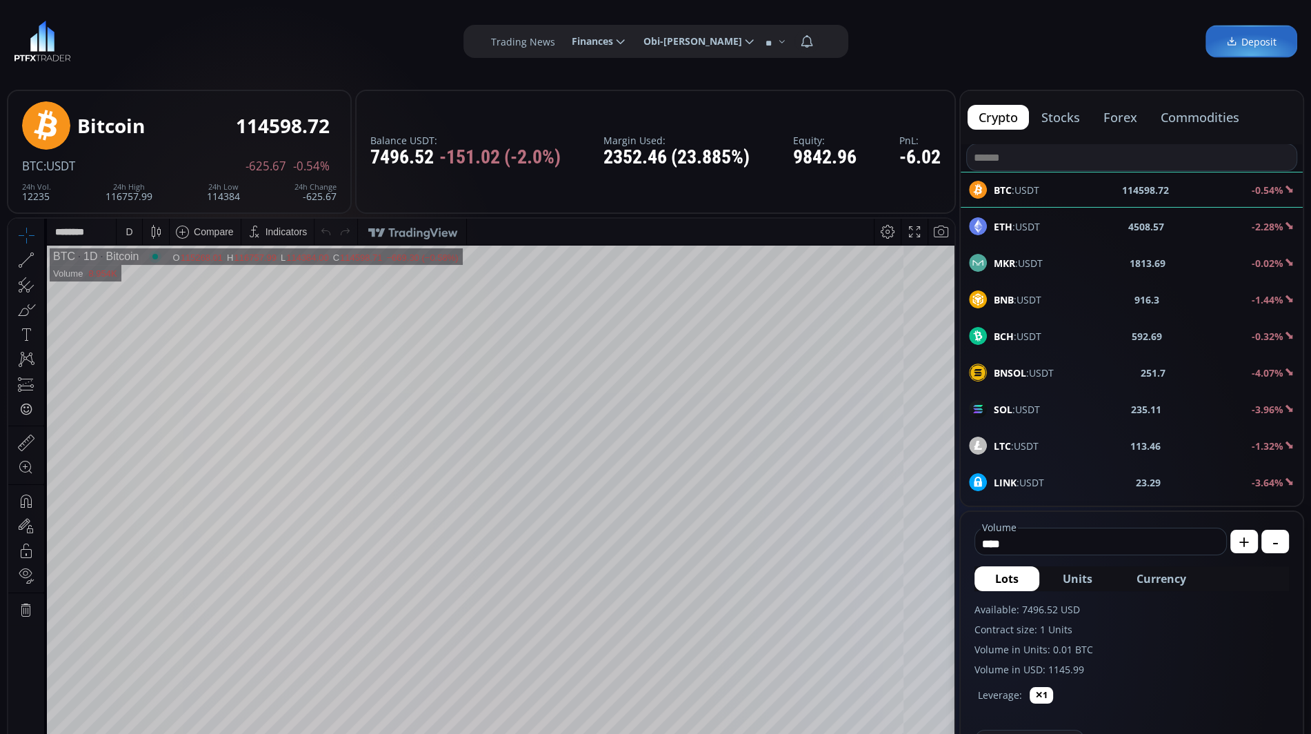
click at [1127, 129] on button "forex" at bounding box center [1121, 117] width 56 height 25
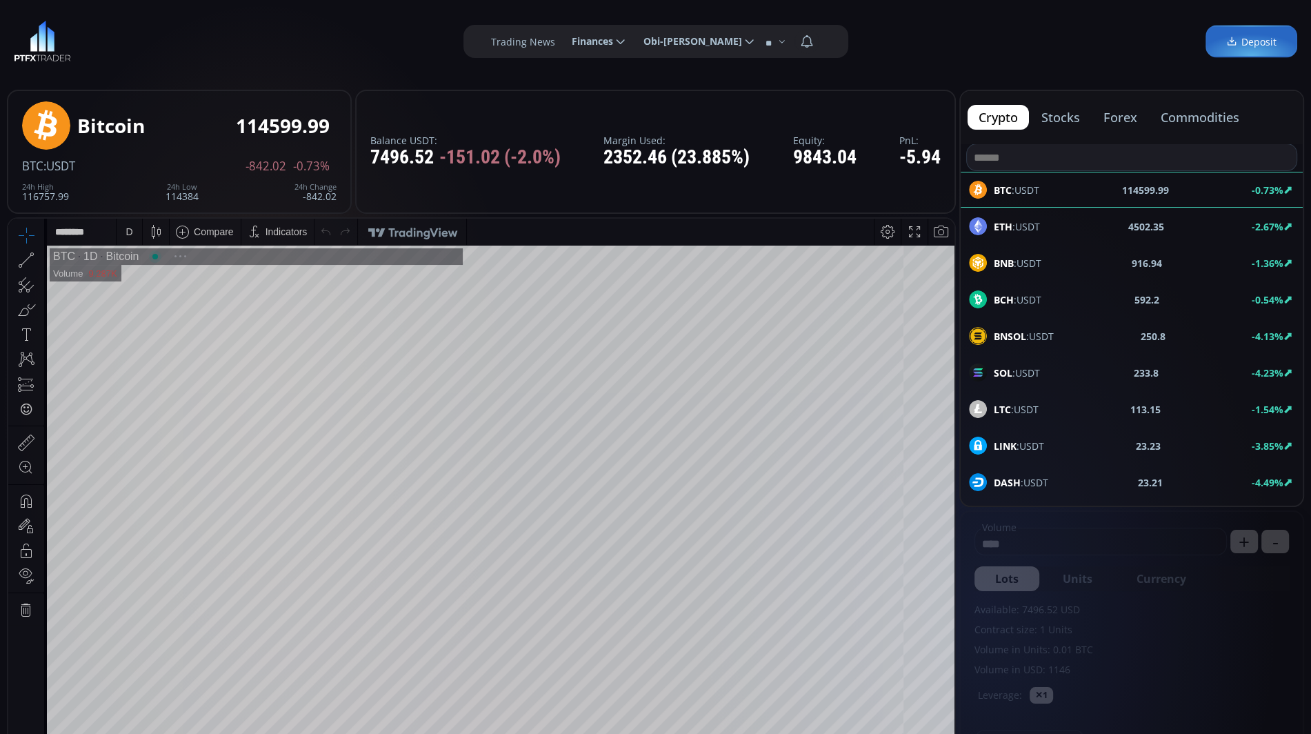
scroll to position [184, 0]
click at [1118, 116] on button "forex" at bounding box center [1121, 117] width 56 height 25
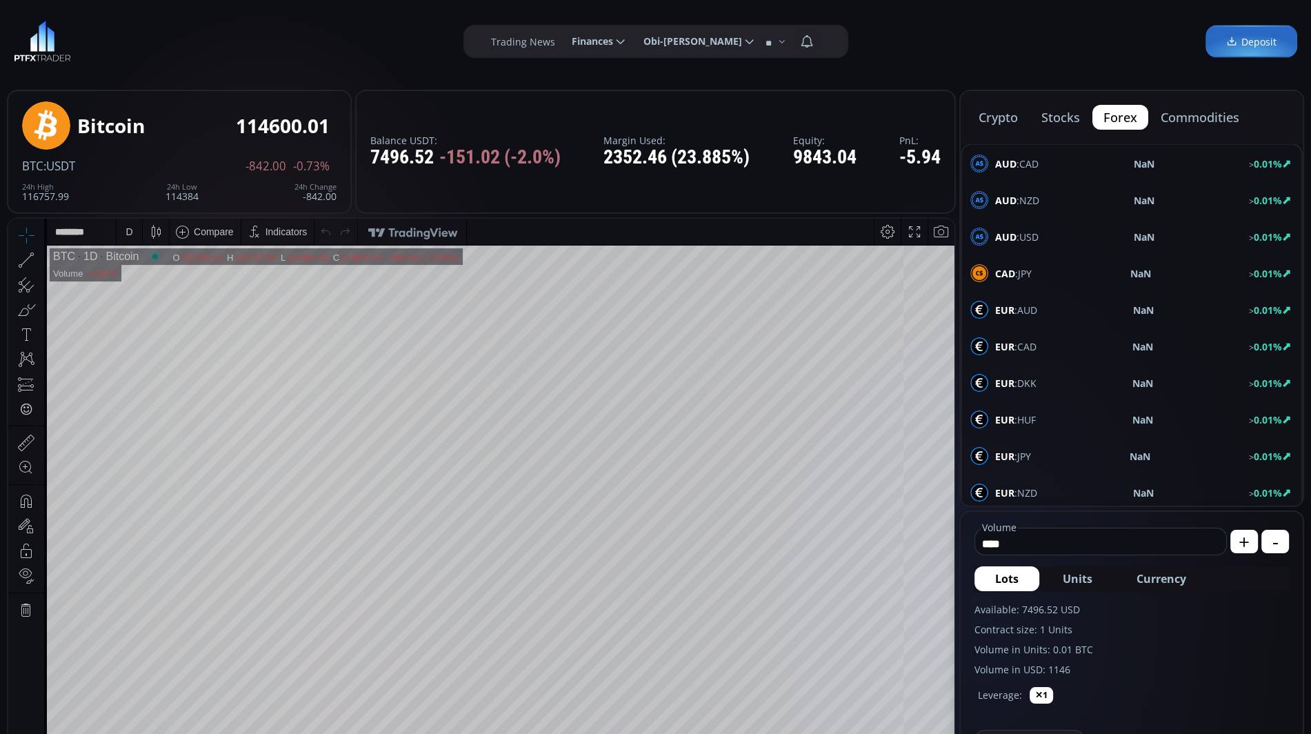
click at [1066, 117] on button "stocks" at bounding box center [1061, 117] width 61 height 25
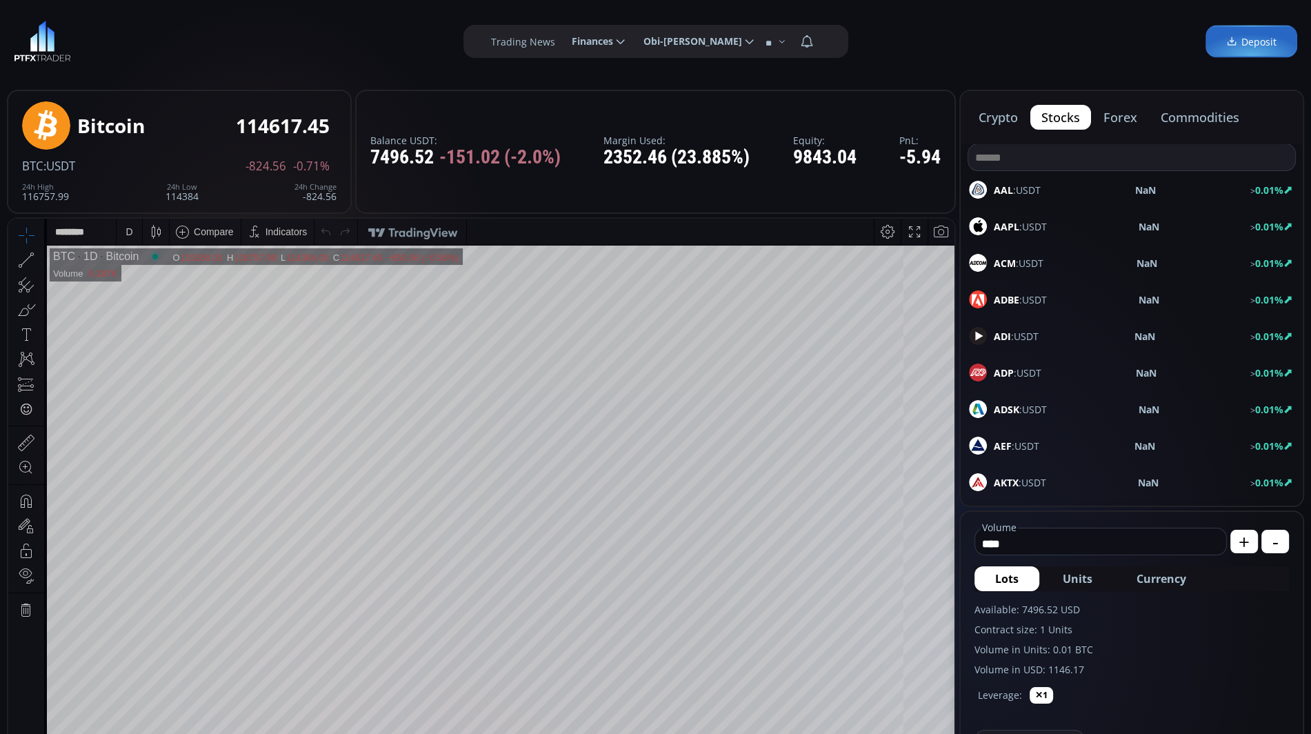
click at [1002, 121] on button "crypto" at bounding box center [998, 117] width 61 height 25
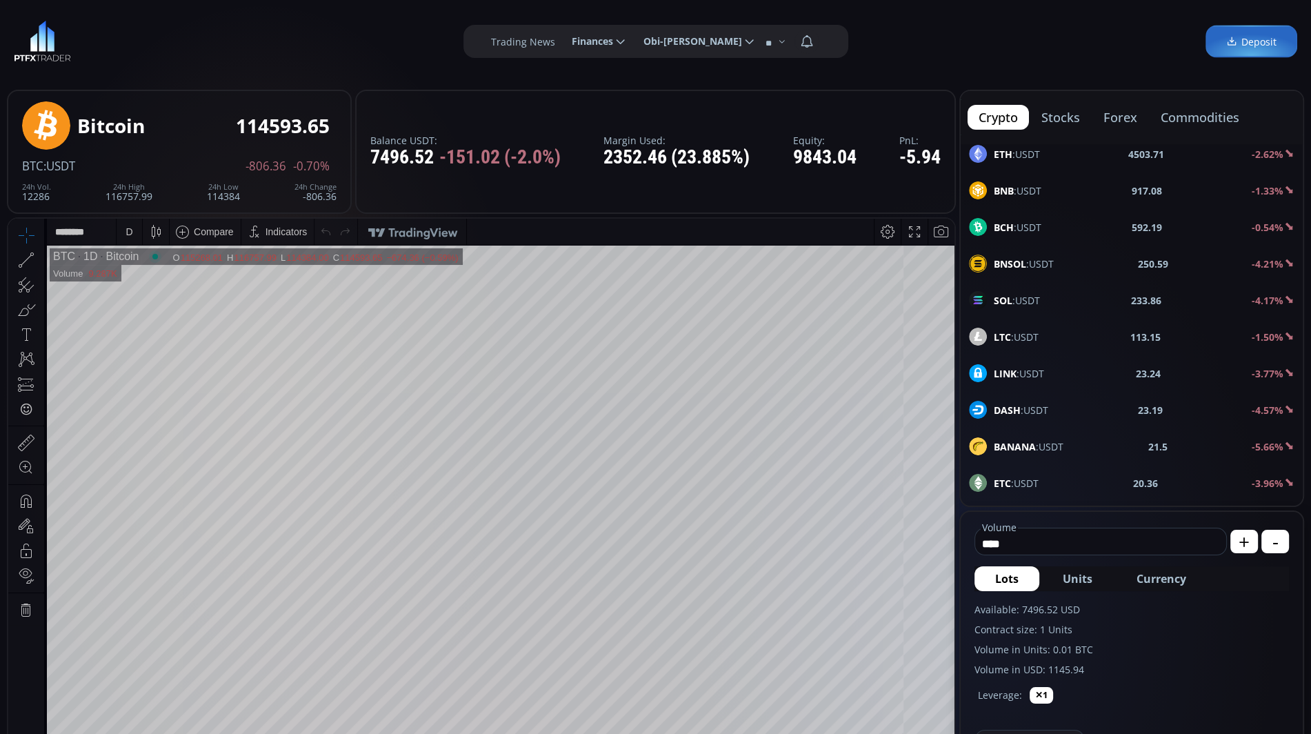
scroll to position [0, 0]
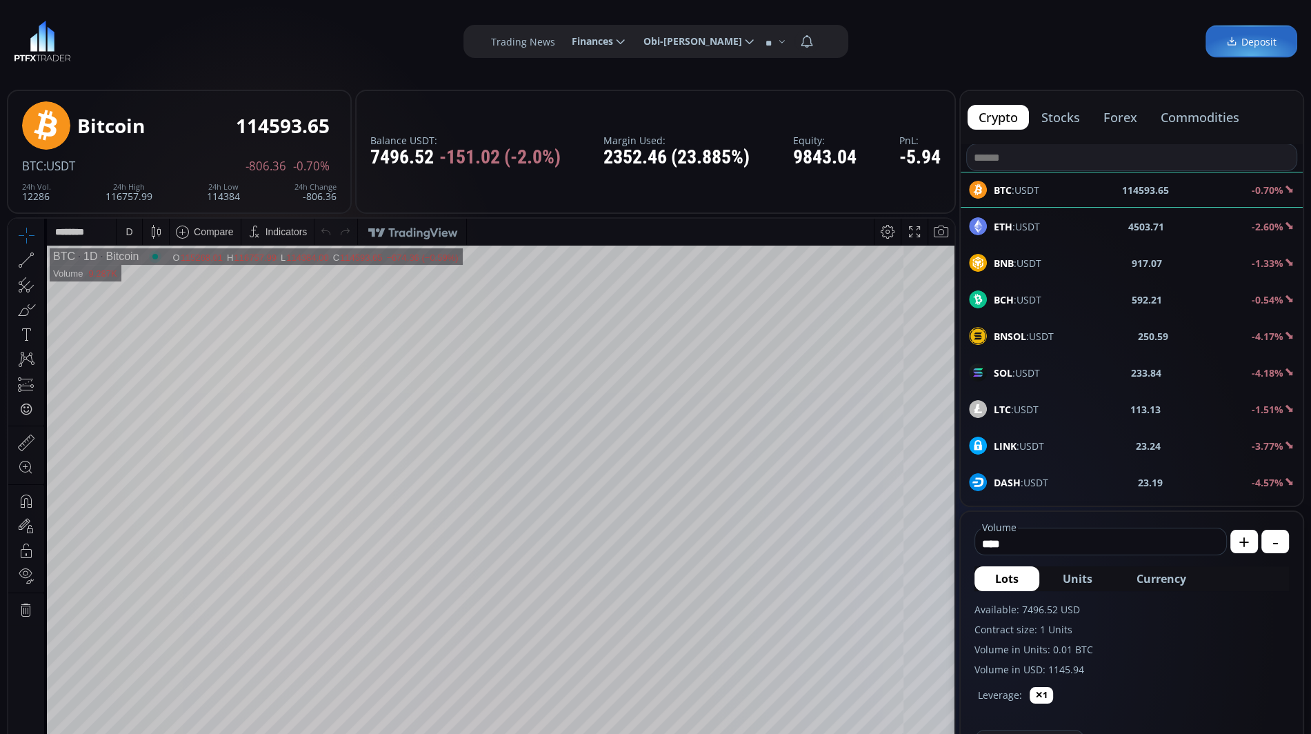
click at [1064, 132] on div "crypto stocks forex commodities" at bounding box center [1132, 117] width 342 height 52
click at [1064, 123] on button "stocks" at bounding box center [1061, 117] width 61 height 25
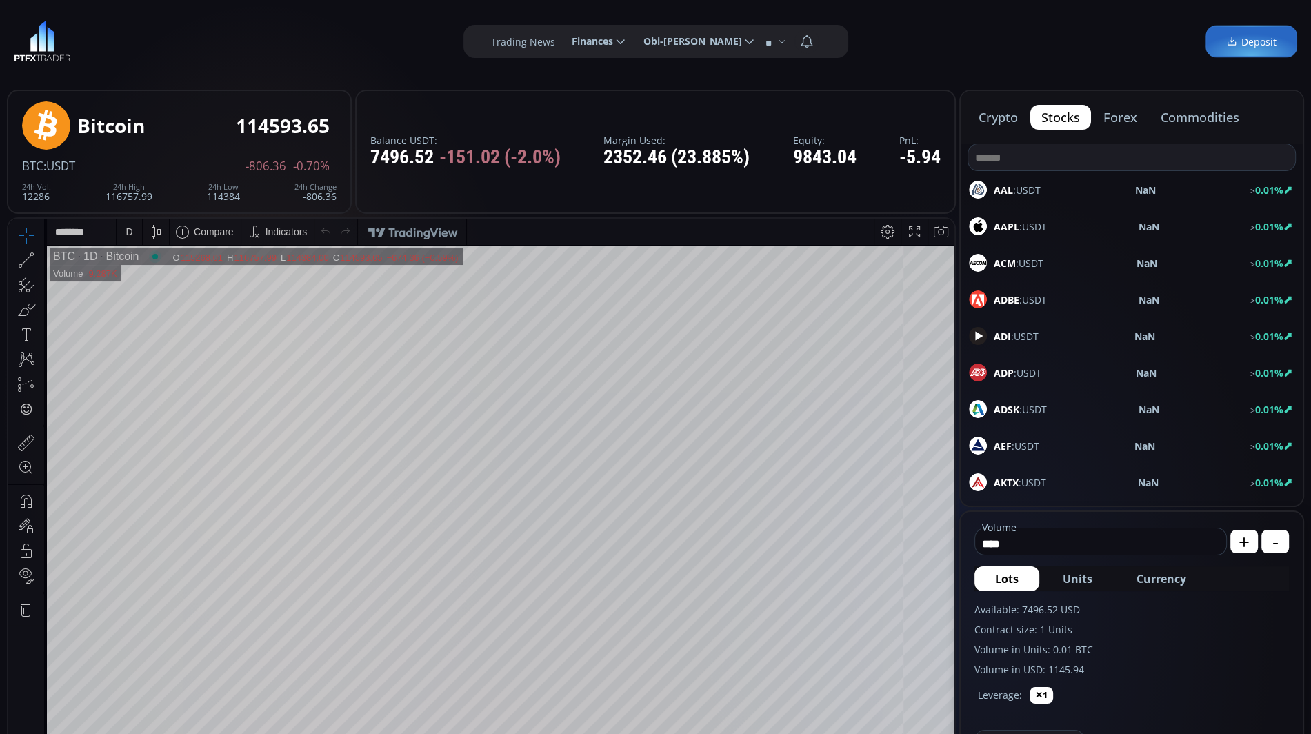
click at [1128, 117] on button "forex" at bounding box center [1121, 117] width 56 height 25
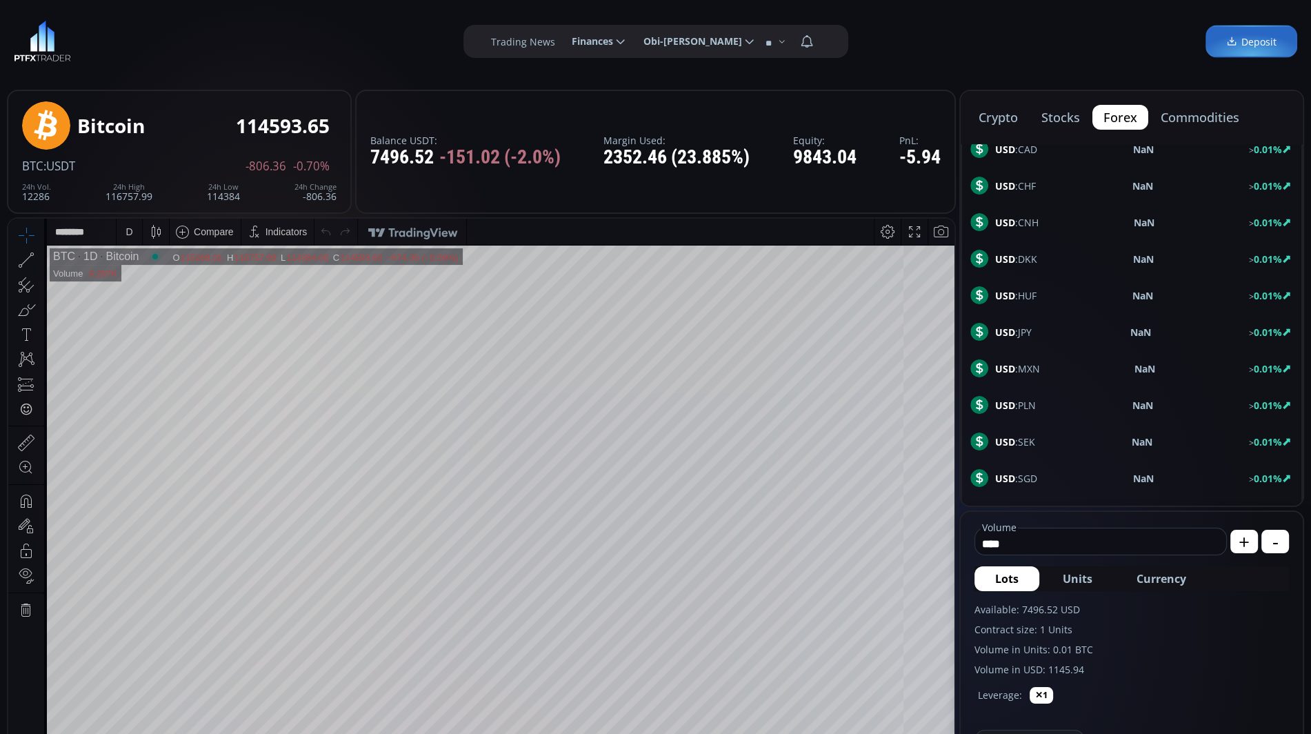
scroll to position [719, 0]
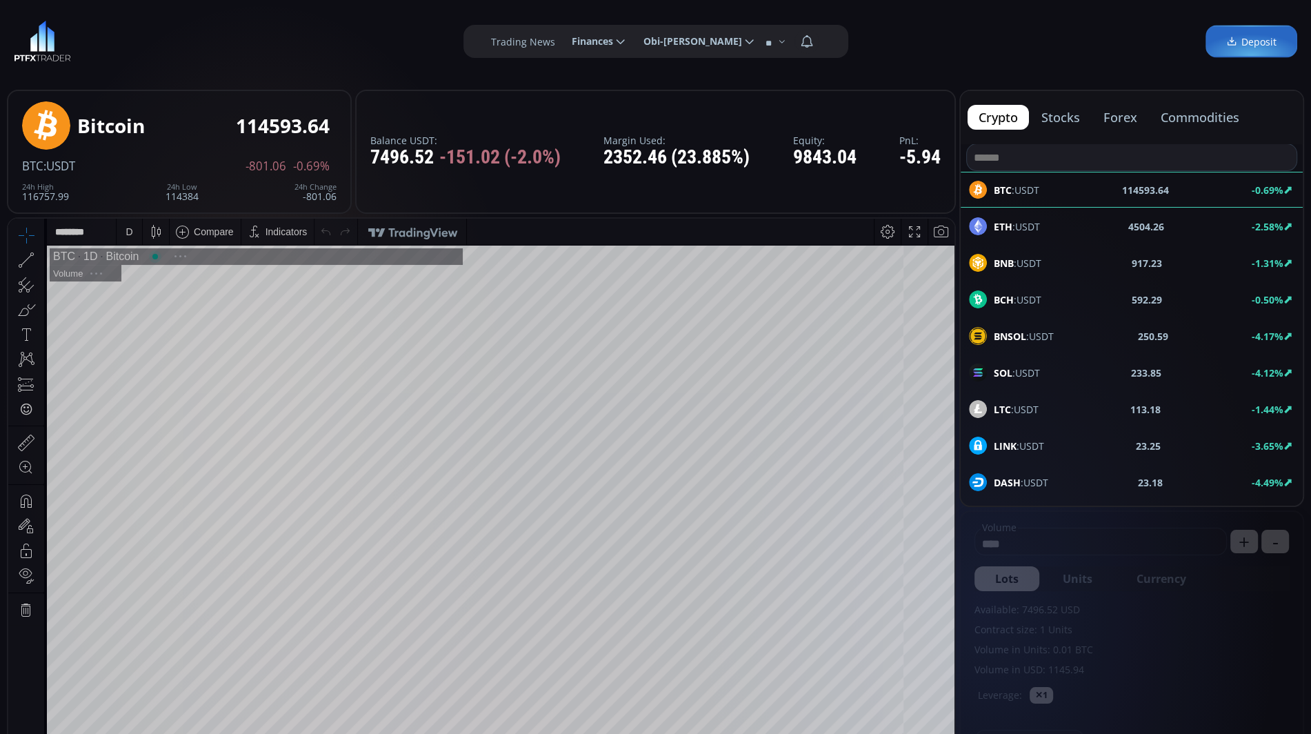
scroll to position [184, 0]
click at [1119, 119] on button "forex" at bounding box center [1121, 117] width 56 height 25
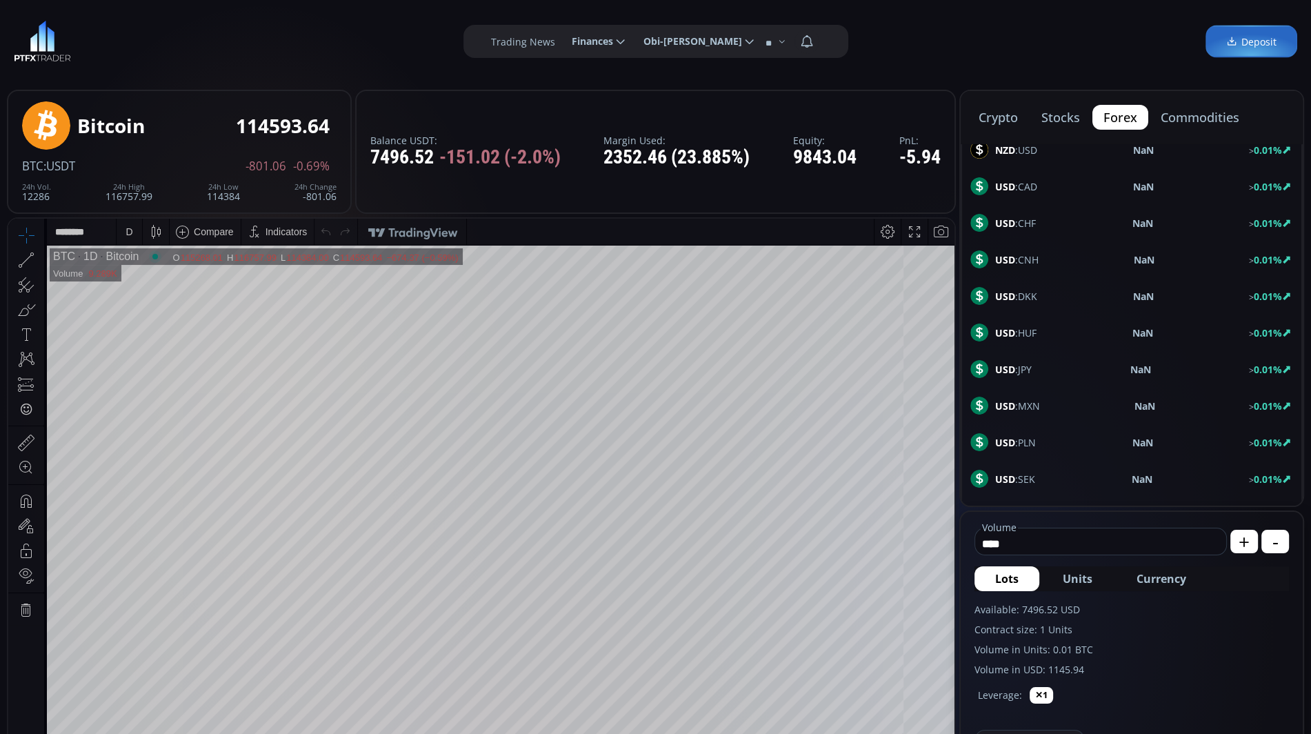
scroll to position [719, 0]
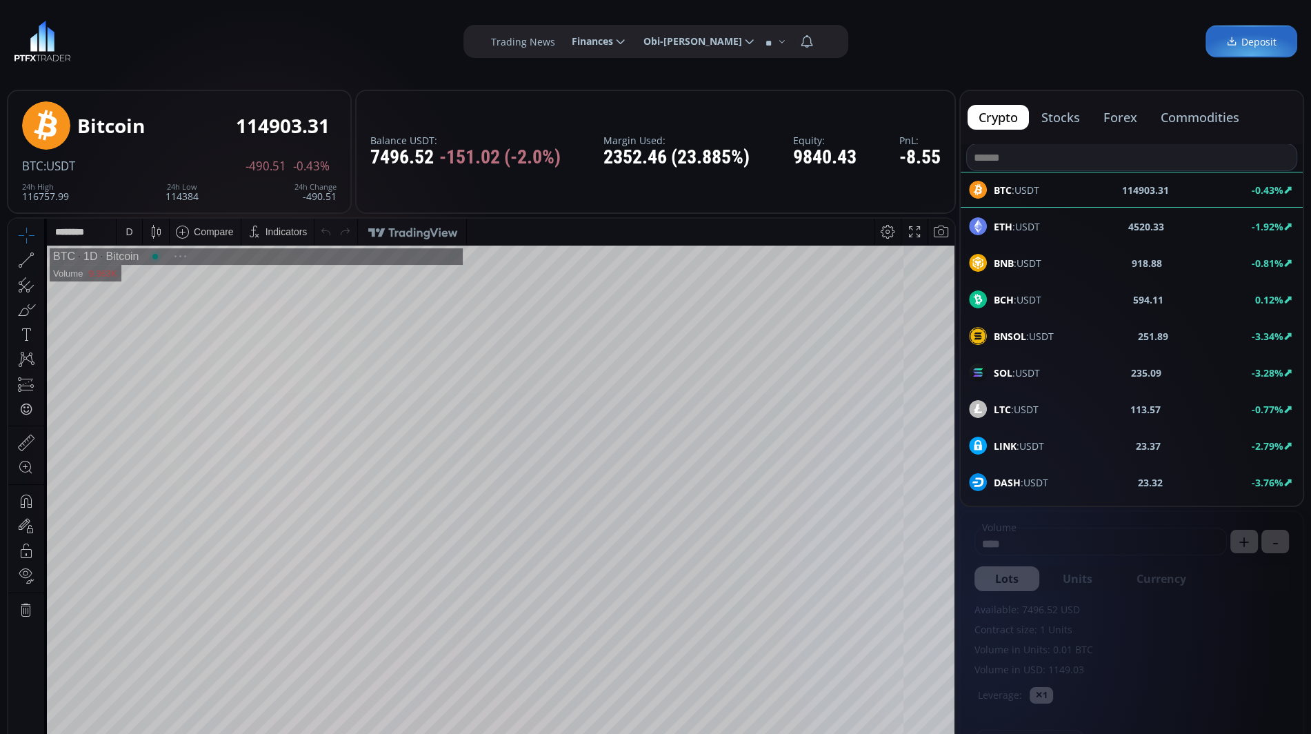
scroll to position [184, 0]
click at [1107, 119] on button "forex" at bounding box center [1121, 117] width 56 height 25
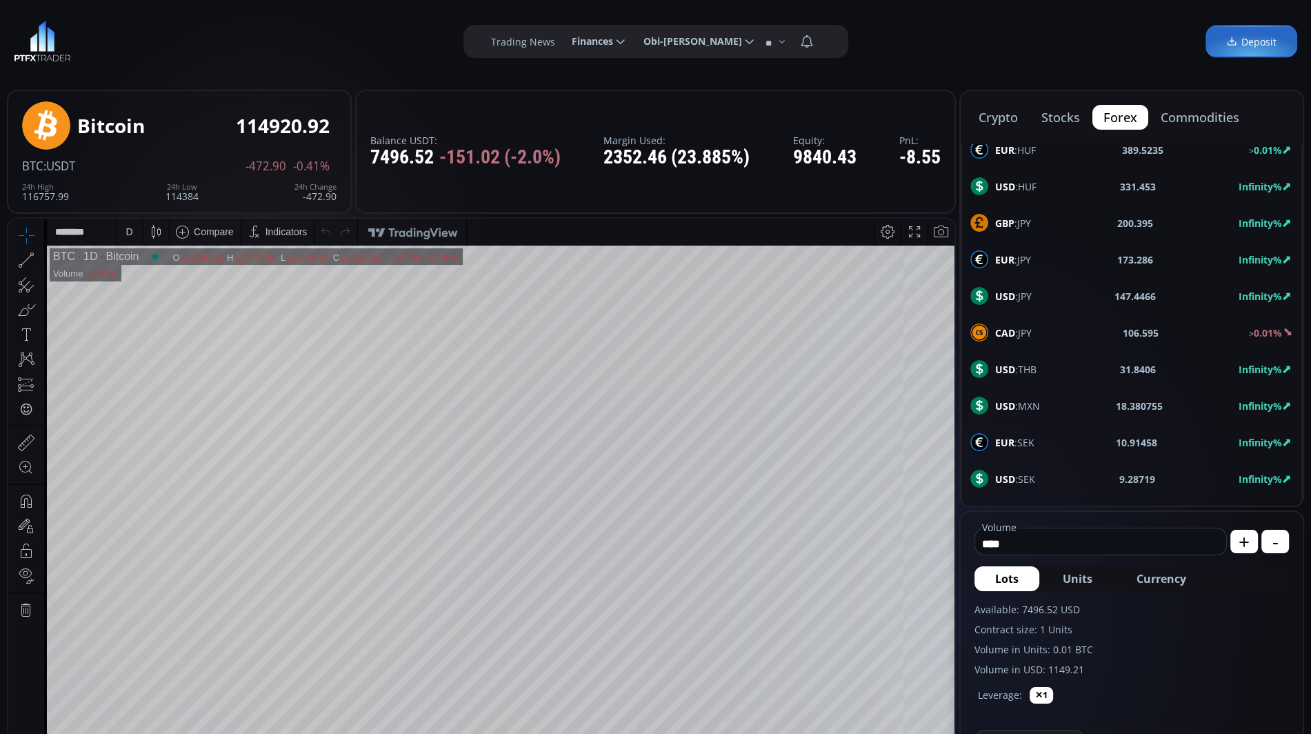
scroll to position [0, 0]
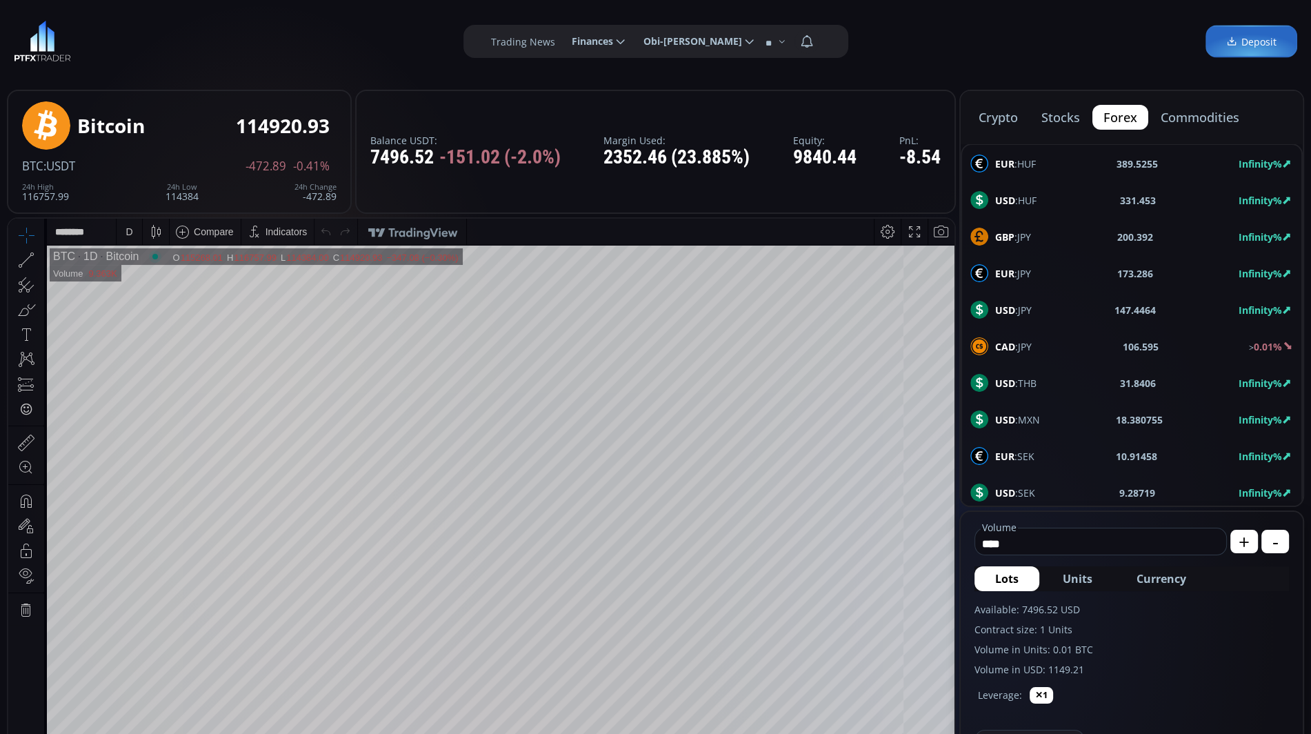
click at [1192, 111] on button "commodities" at bounding box center [1200, 117] width 101 height 25
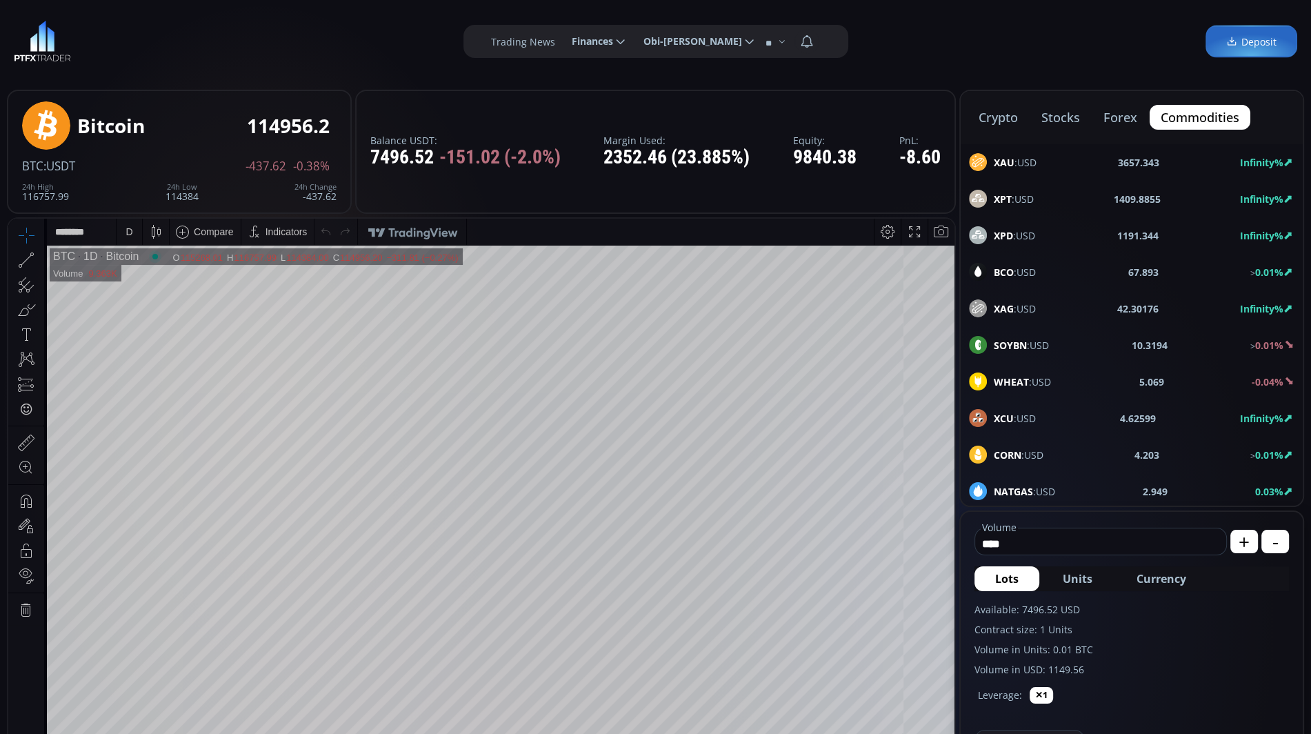
click at [1109, 121] on button "forex" at bounding box center [1121, 117] width 56 height 25
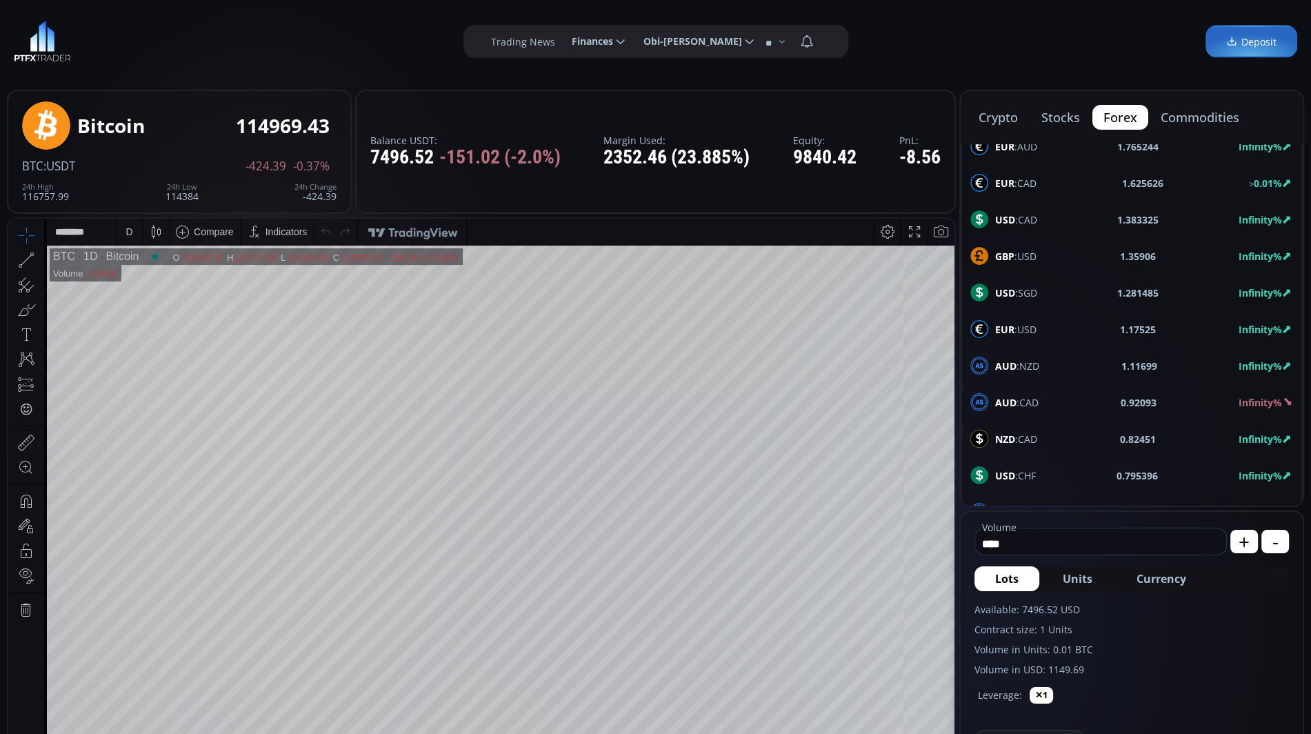
scroll to position [719, 0]
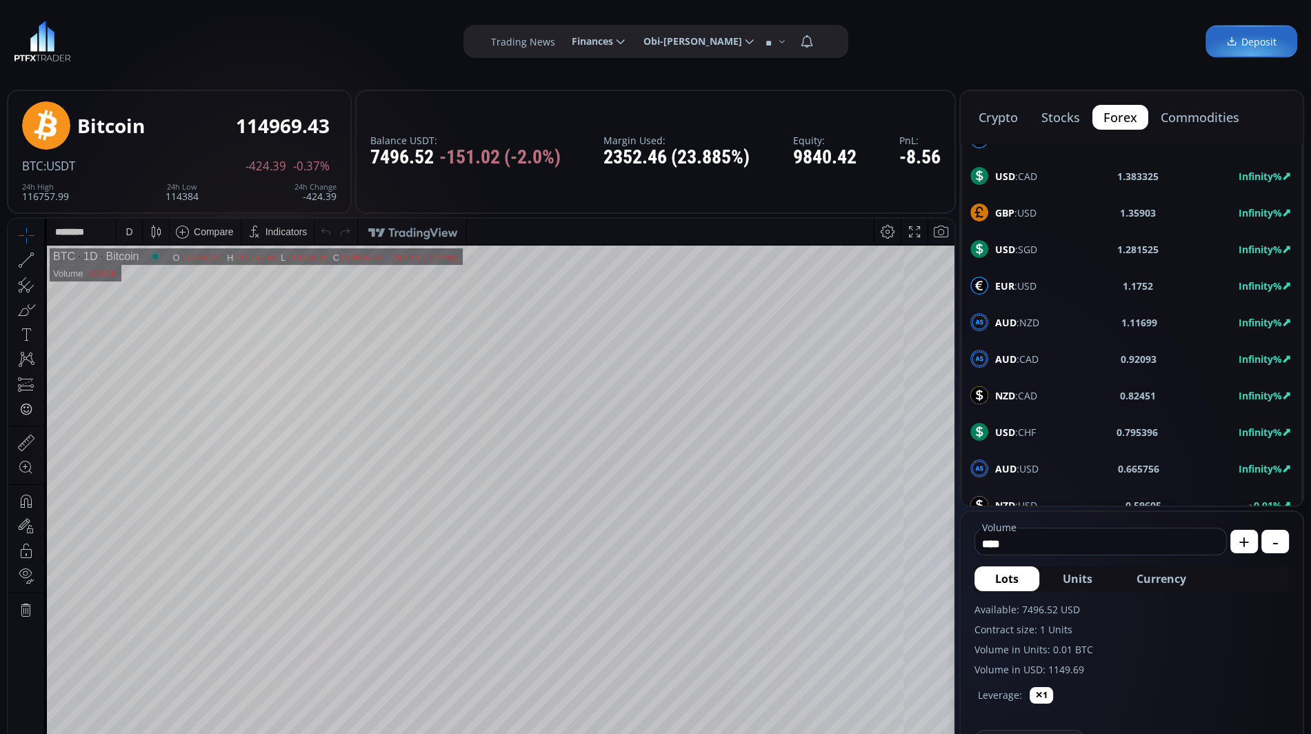
click at [1056, 119] on button "stocks" at bounding box center [1061, 117] width 61 height 25
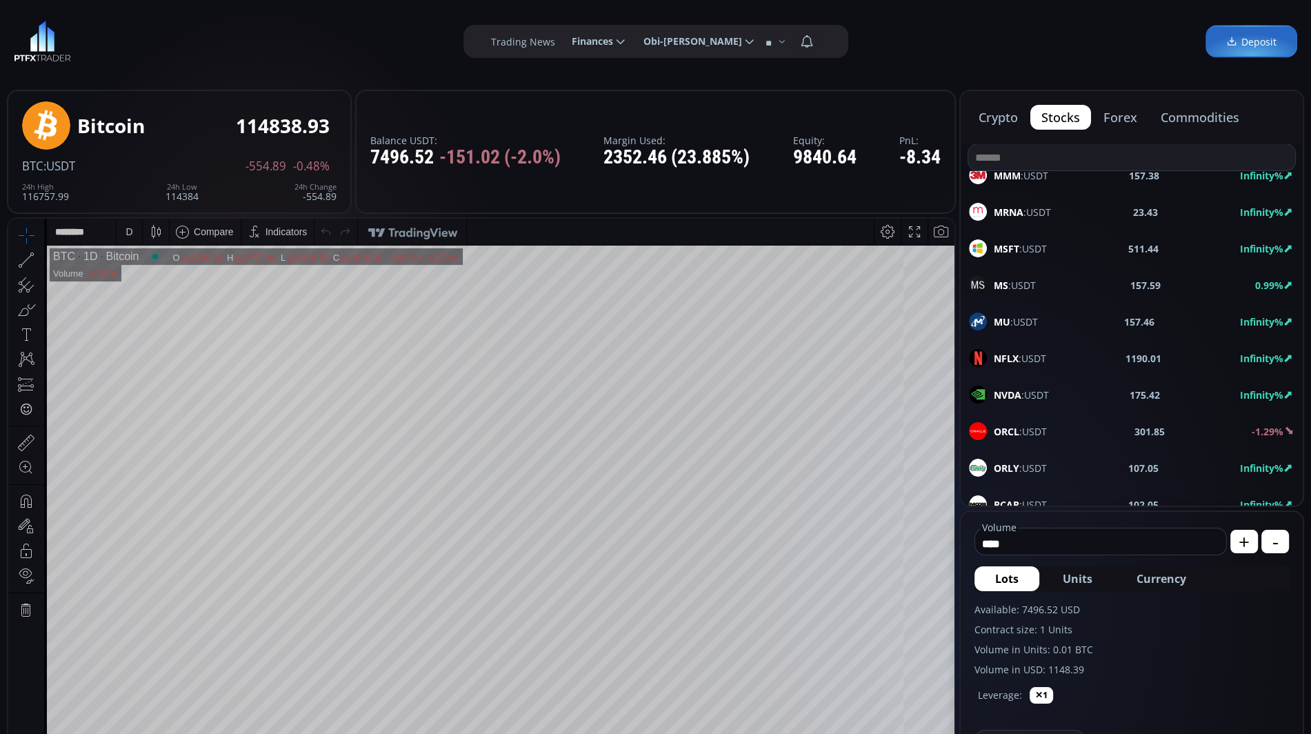
scroll to position [2579, 0]
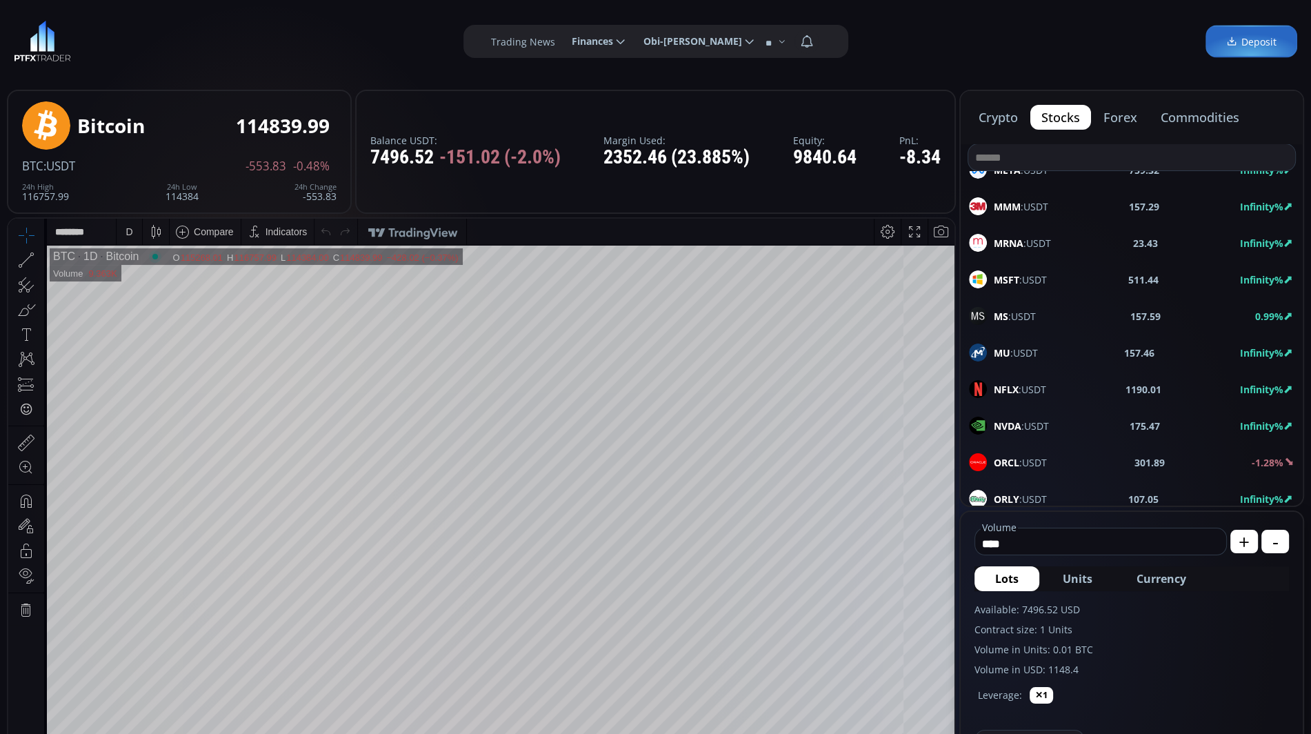
click at [1132, 120] on button "forex" at bounding box center [1121, 117] width 56 height 25
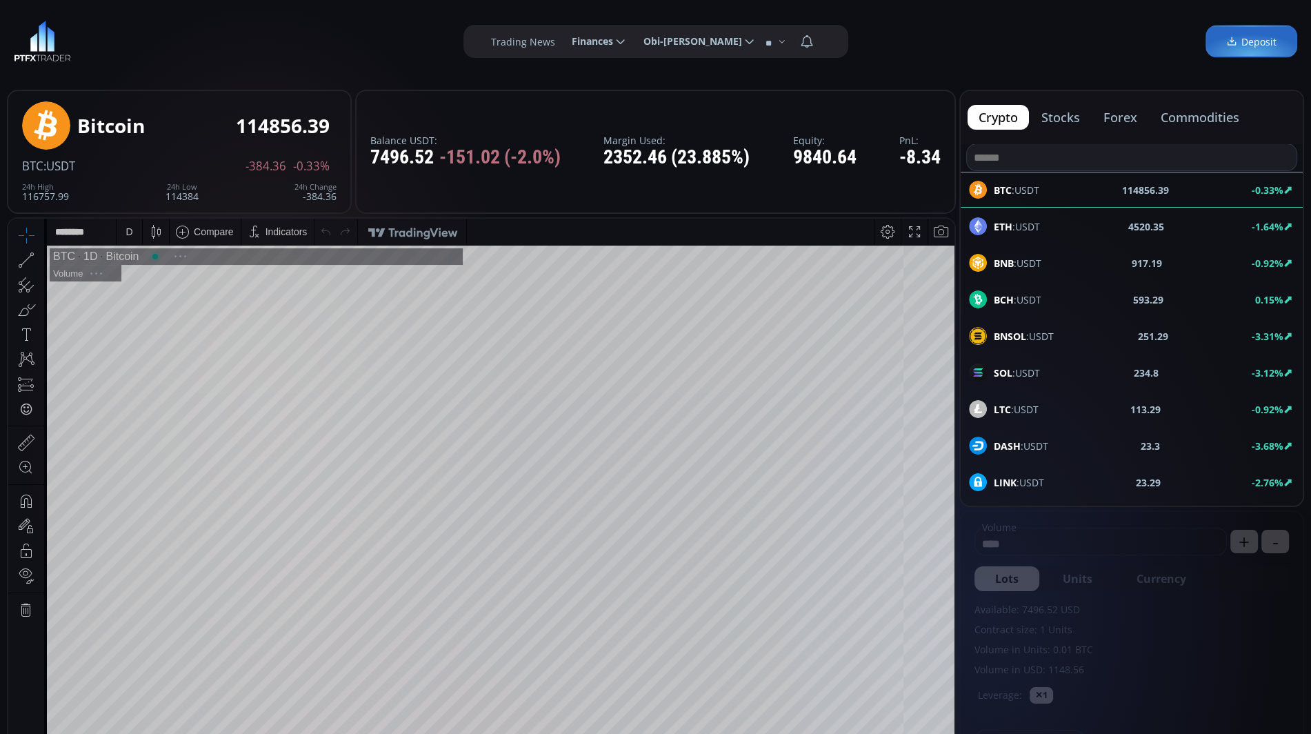
scroll to position [184, 0]
click at [1118, 121] on button "forex" at bounding box center [1121, 117] width 56 height 25
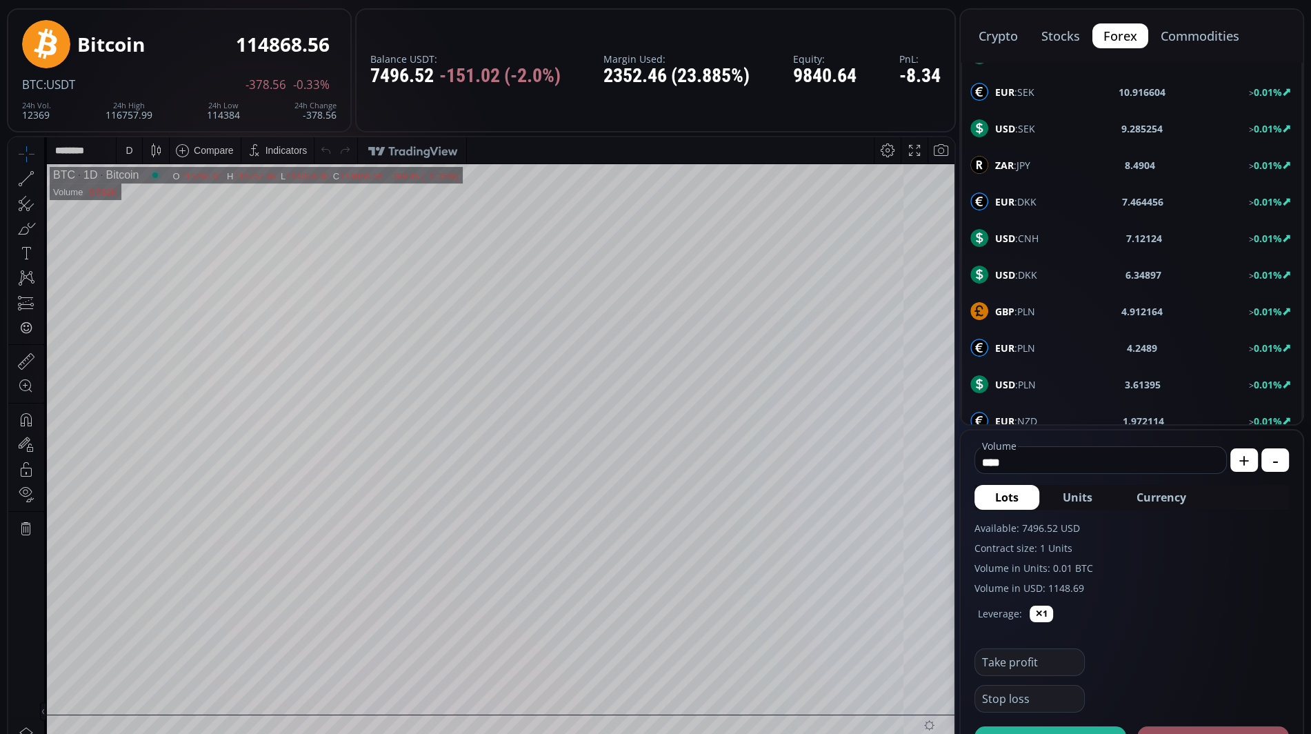
scroll to position [0, 0]
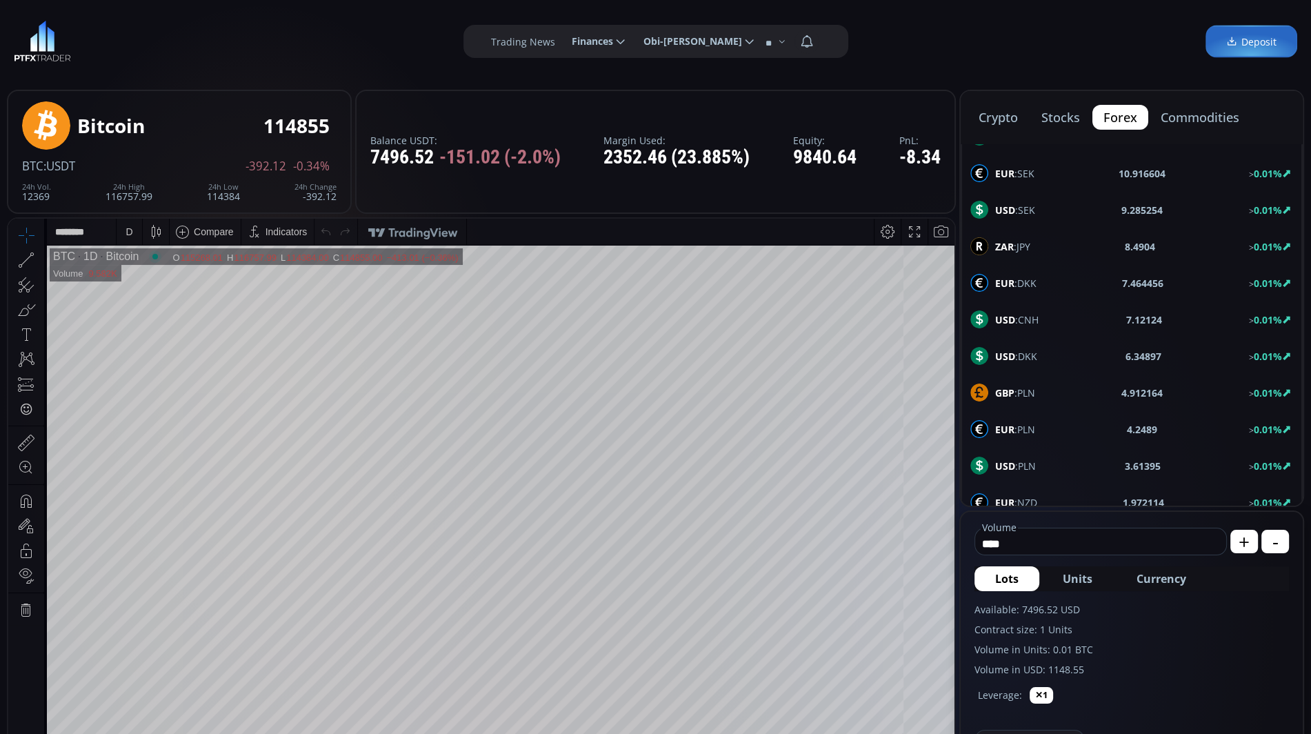
click at [981, 113] on button "crypto" at bounding box center [998, 117] width 61 height 25
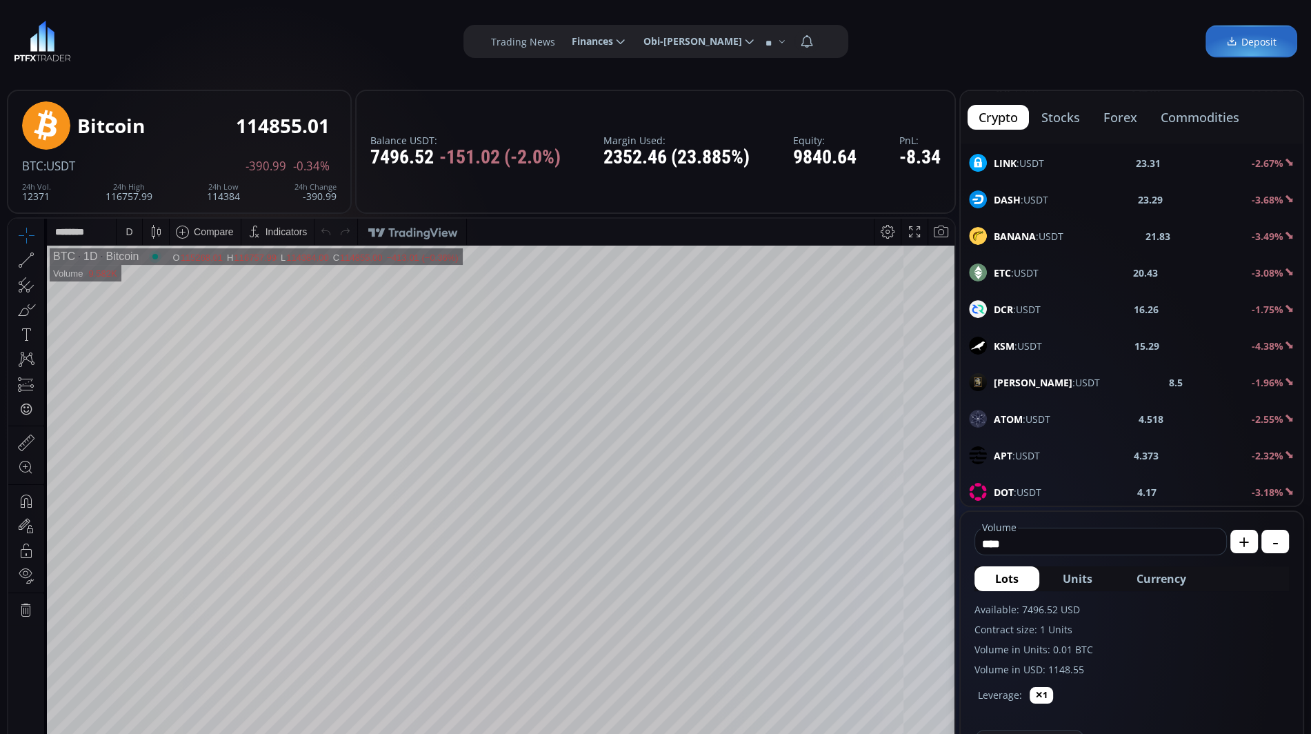
click at [1070, 119] on button "stocks" at bounding box center [1061, 117] width 61 height 25
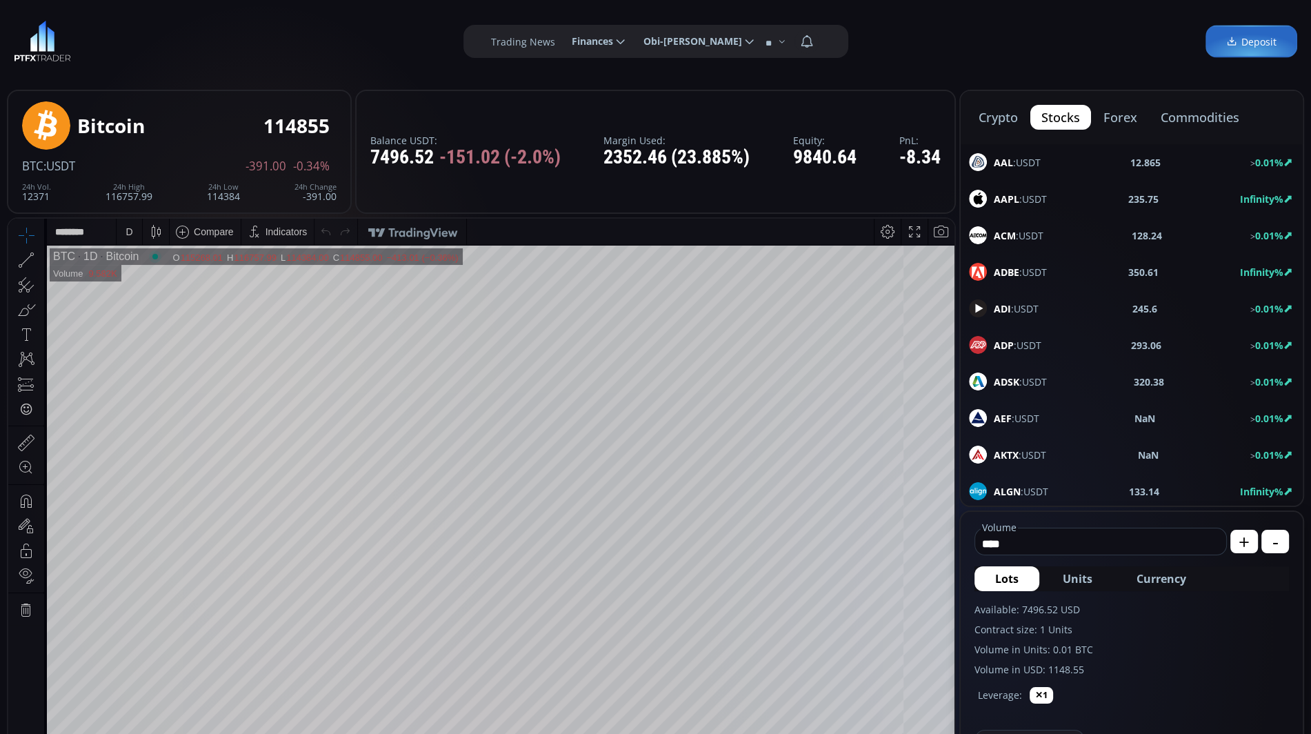
click at [1122, 118] on button "forex" at bounding box center [1121, 117] width 56 height 25
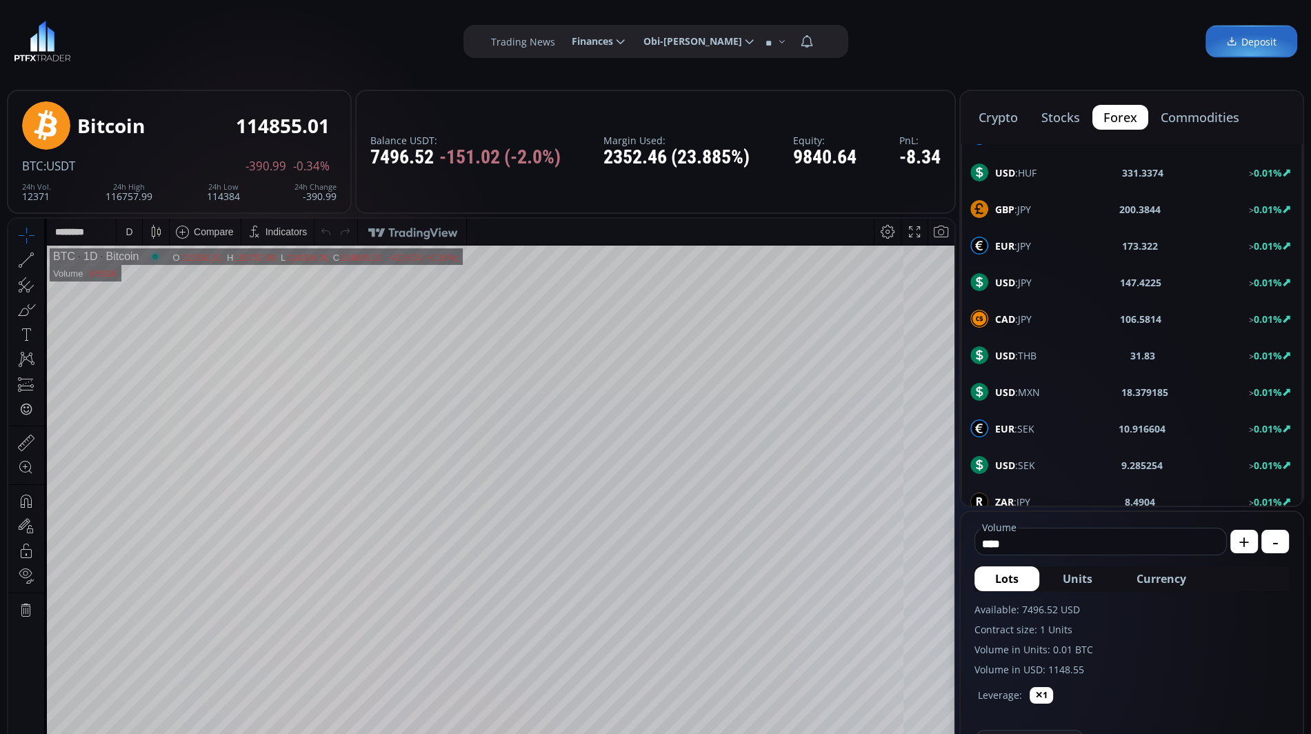
click at [1068, 123] on button "stocks" at bounding box center [1061, 117] width 61 height 25
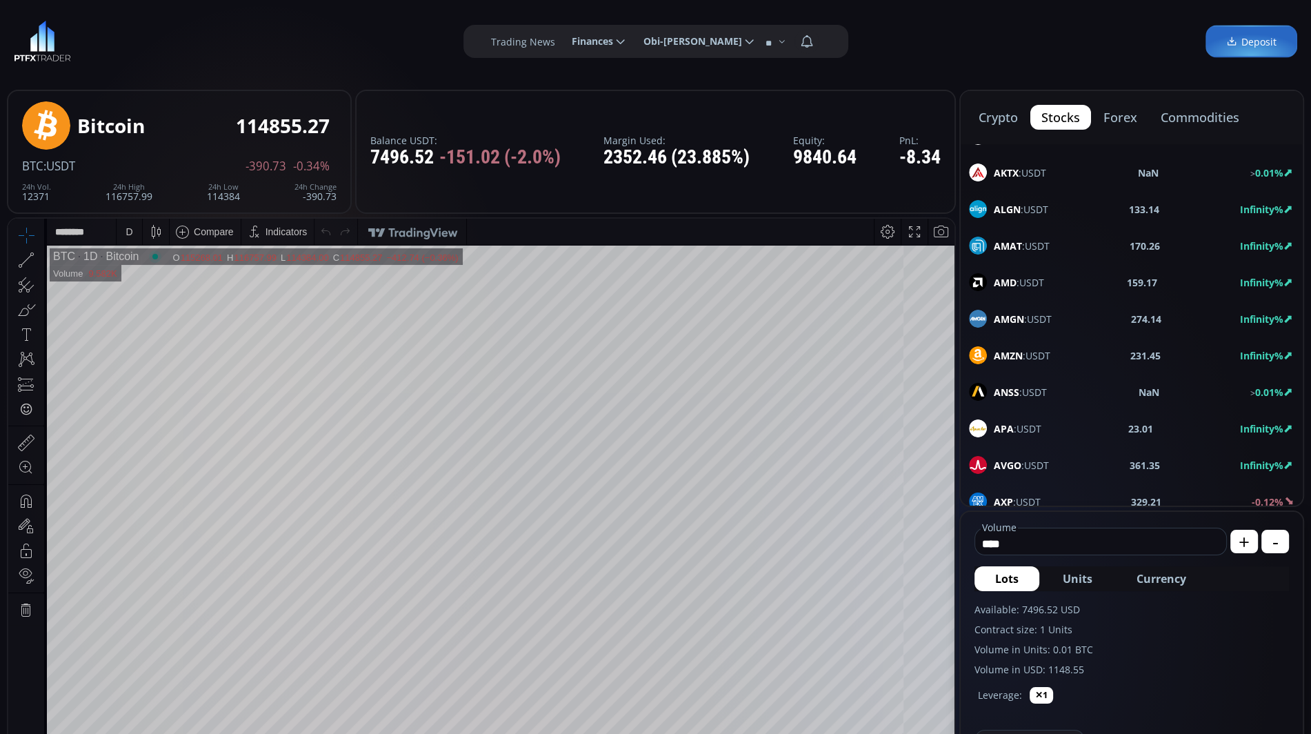
scroll to position [289, 0]
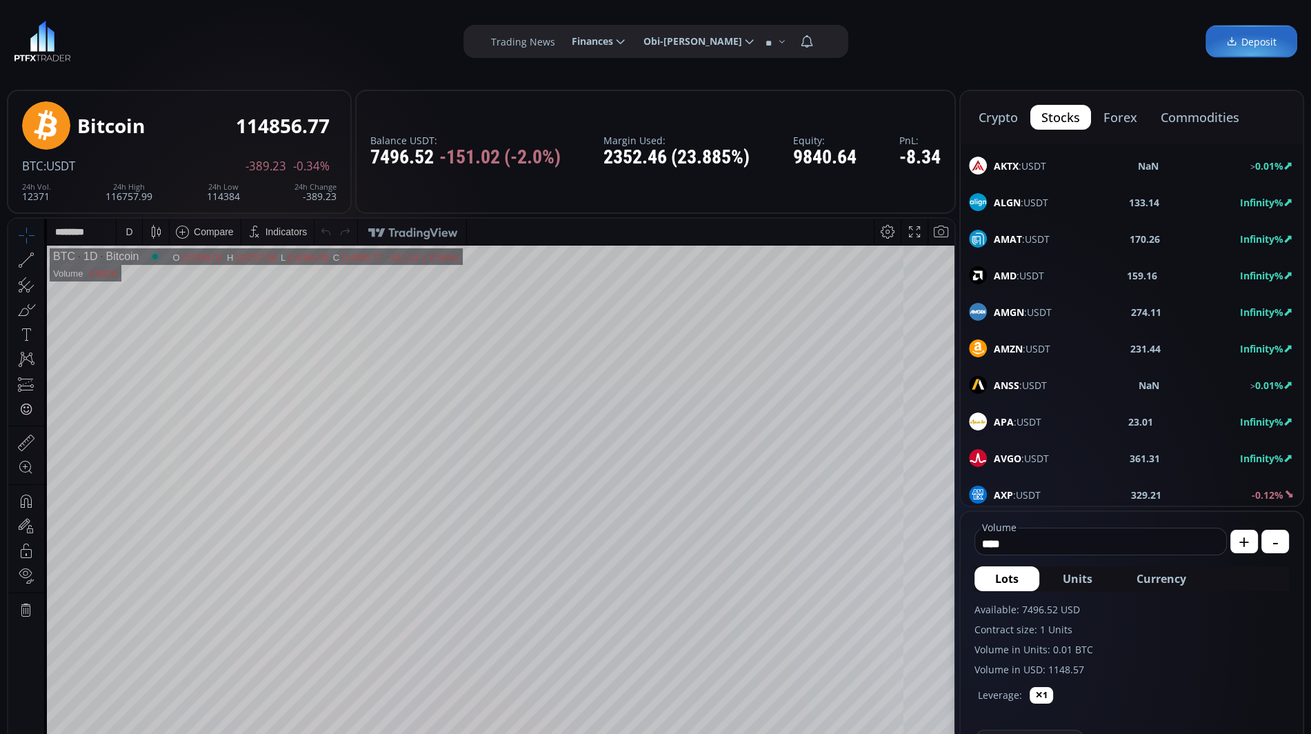
click at [1044, 367] on div "ANSS :USDT NaN > 0.01%" at bounding box center [1132, 385] width 342 height 36
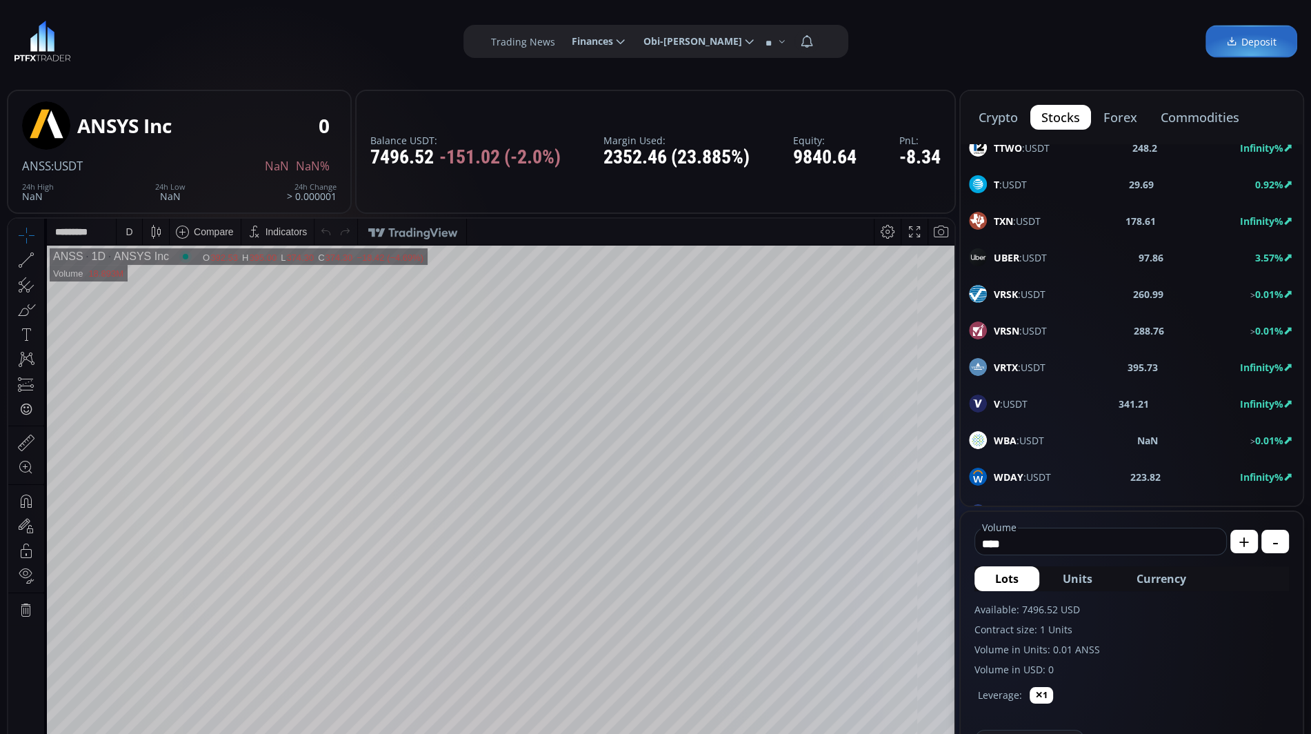
scroll to position [3663, 0]
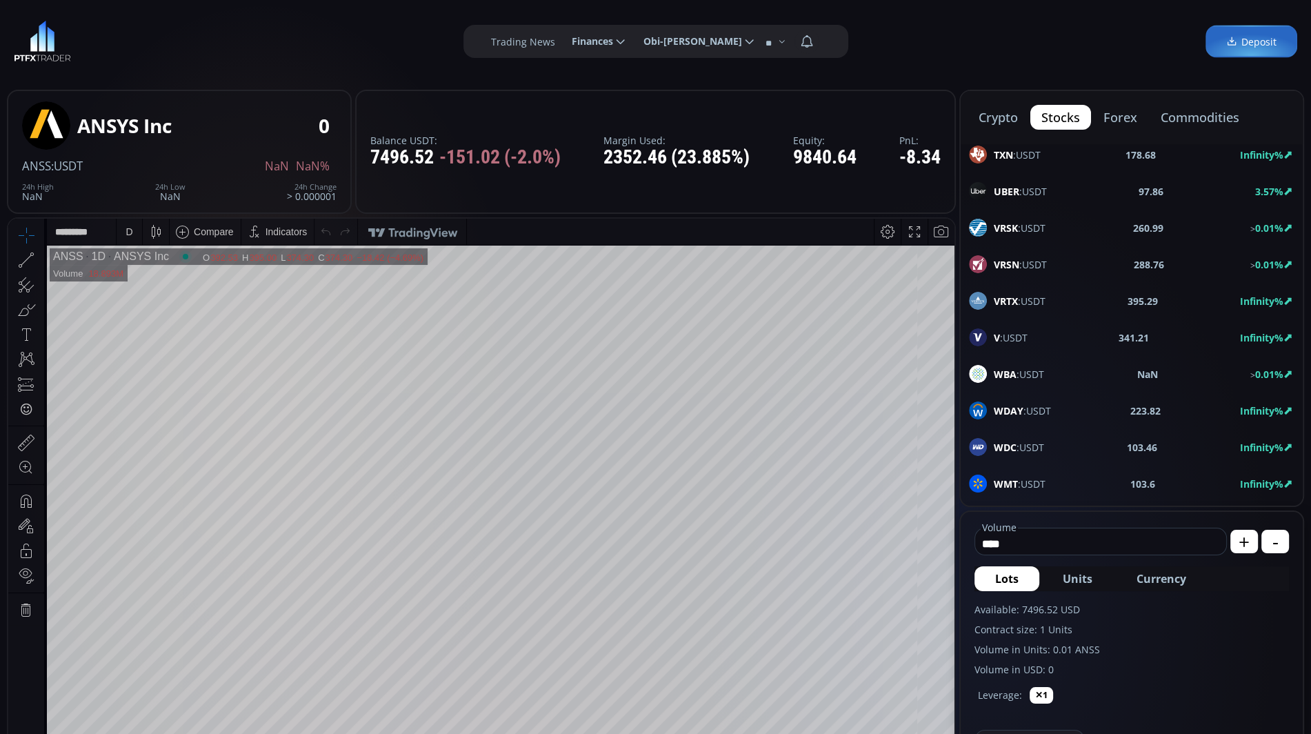
click at [1091, 365] on div "WBA :USDT NaN > 0.01%" at bounding box center [1132, 374] width 326 height 18
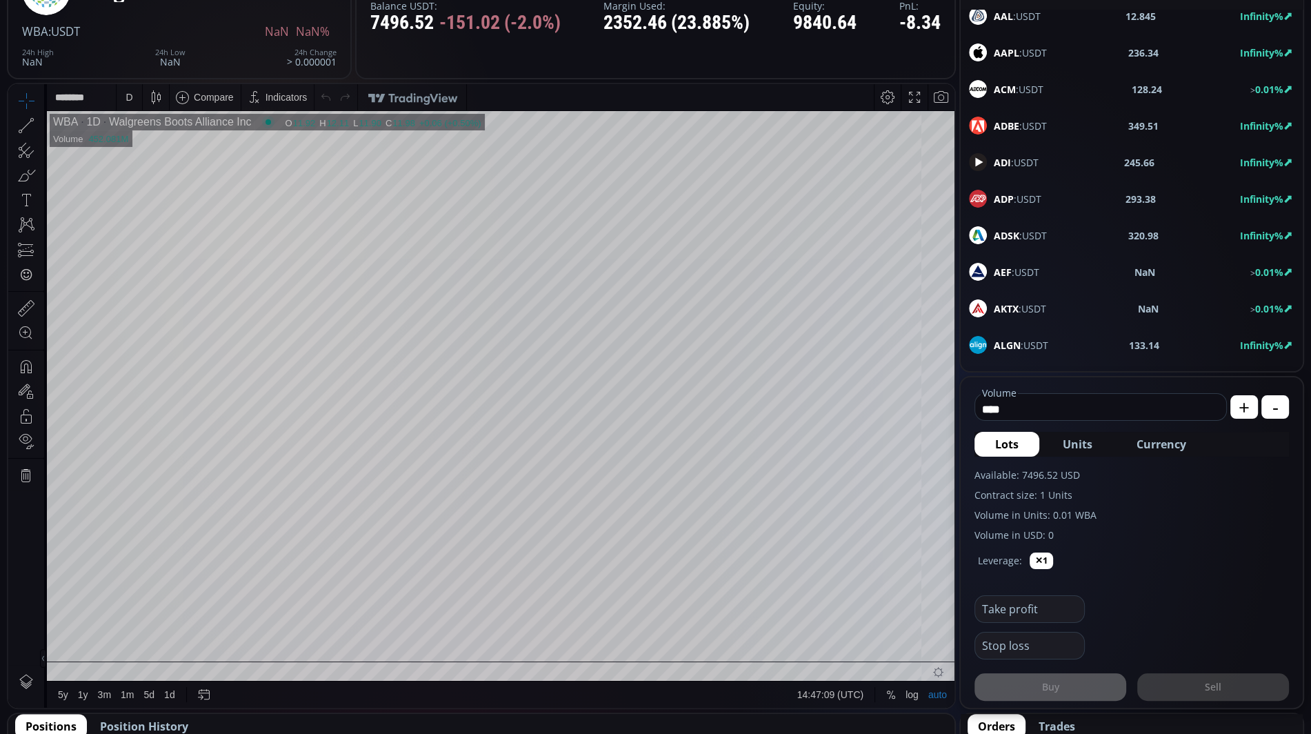
scroll to position [8, 0]
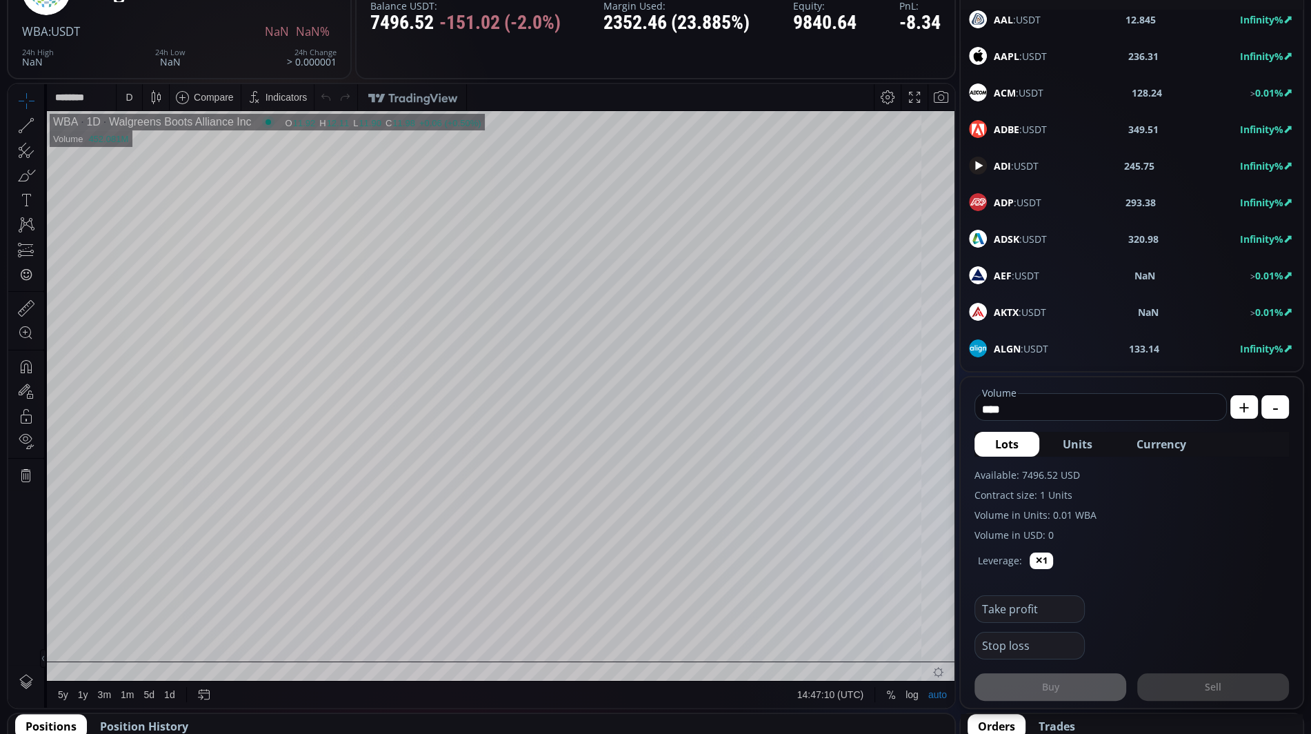
click at [1031, 305] on span "AKTX :USDT" at bounding box center [1020, 312] width 52 height 14
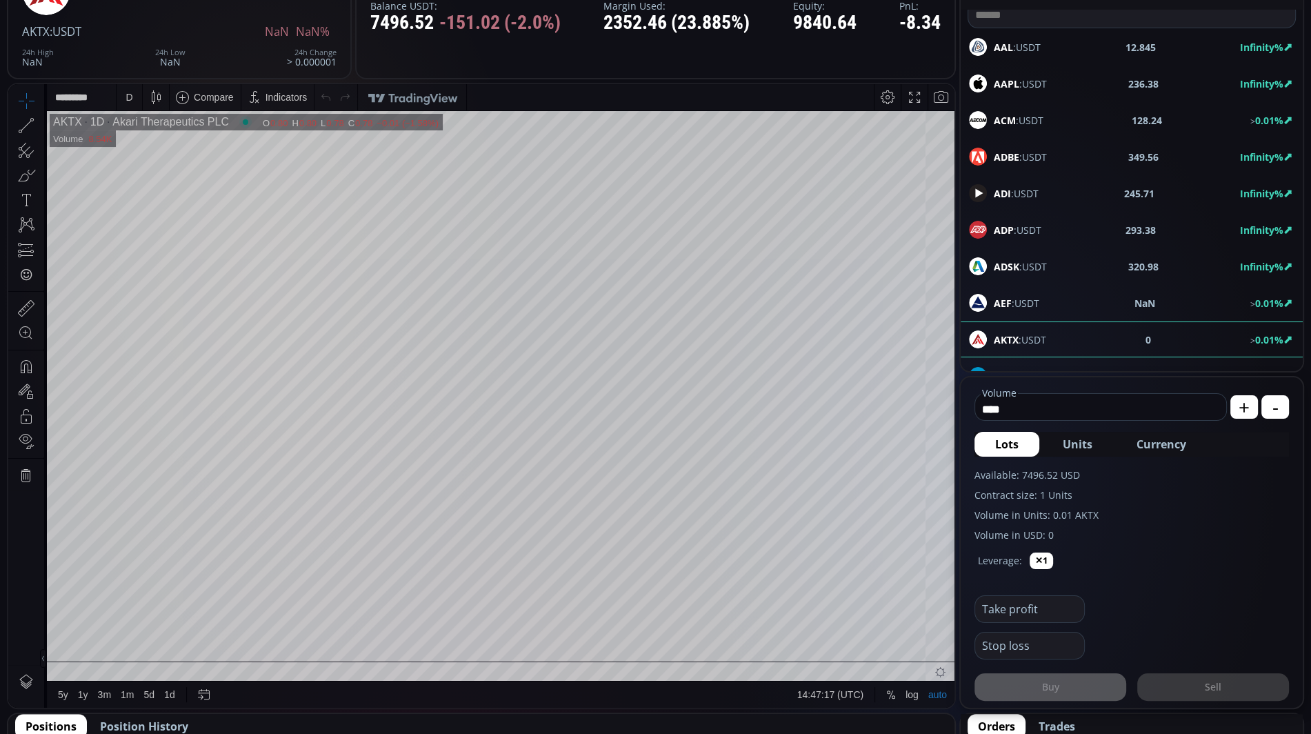
scroll to position [3, 0]
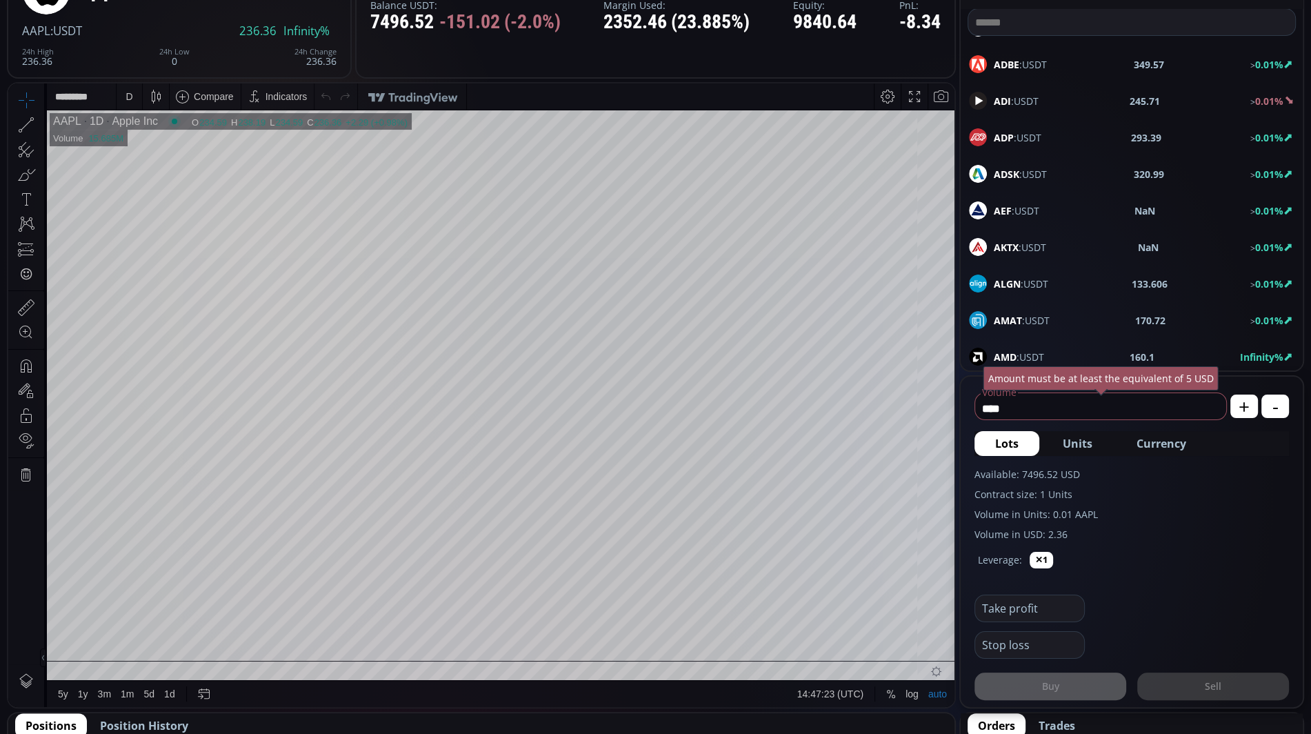
scroll to position [114, 0]
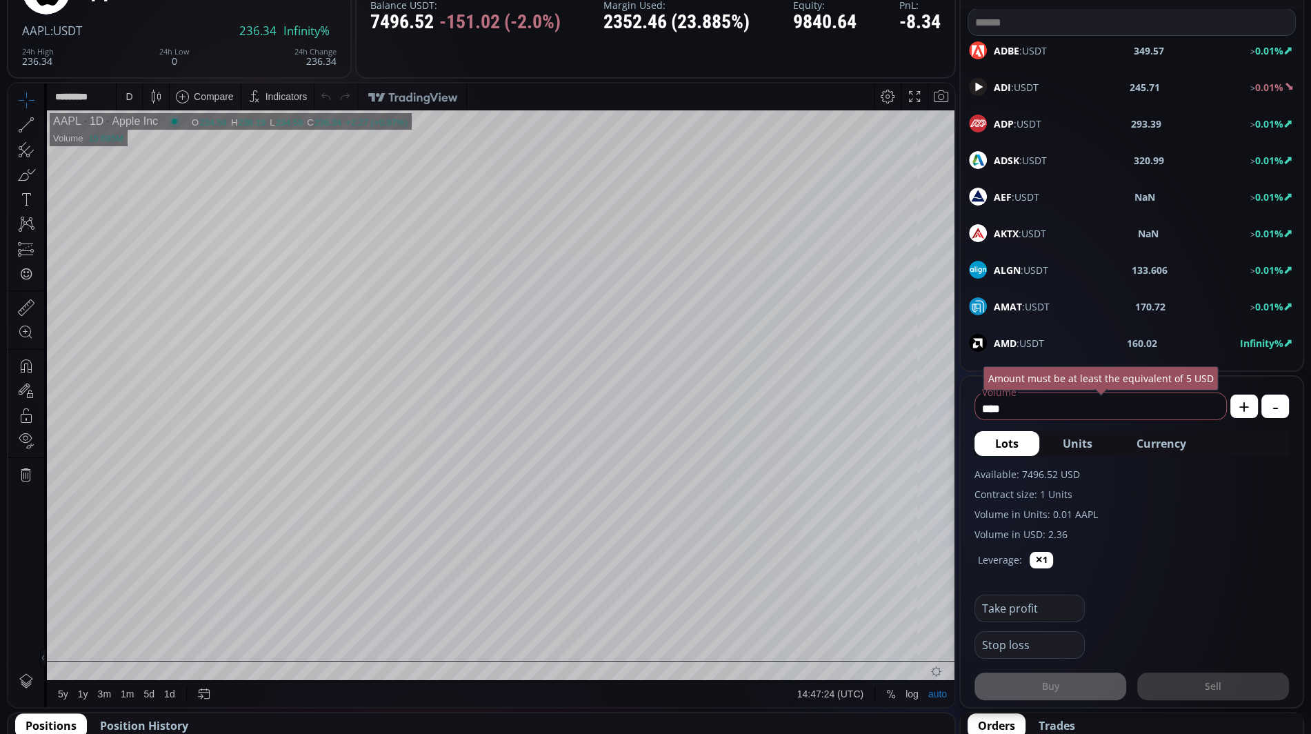
click at [1021, 192] on span "AEF :USDT" at bounding box center [1017, 197] width 46 height 14
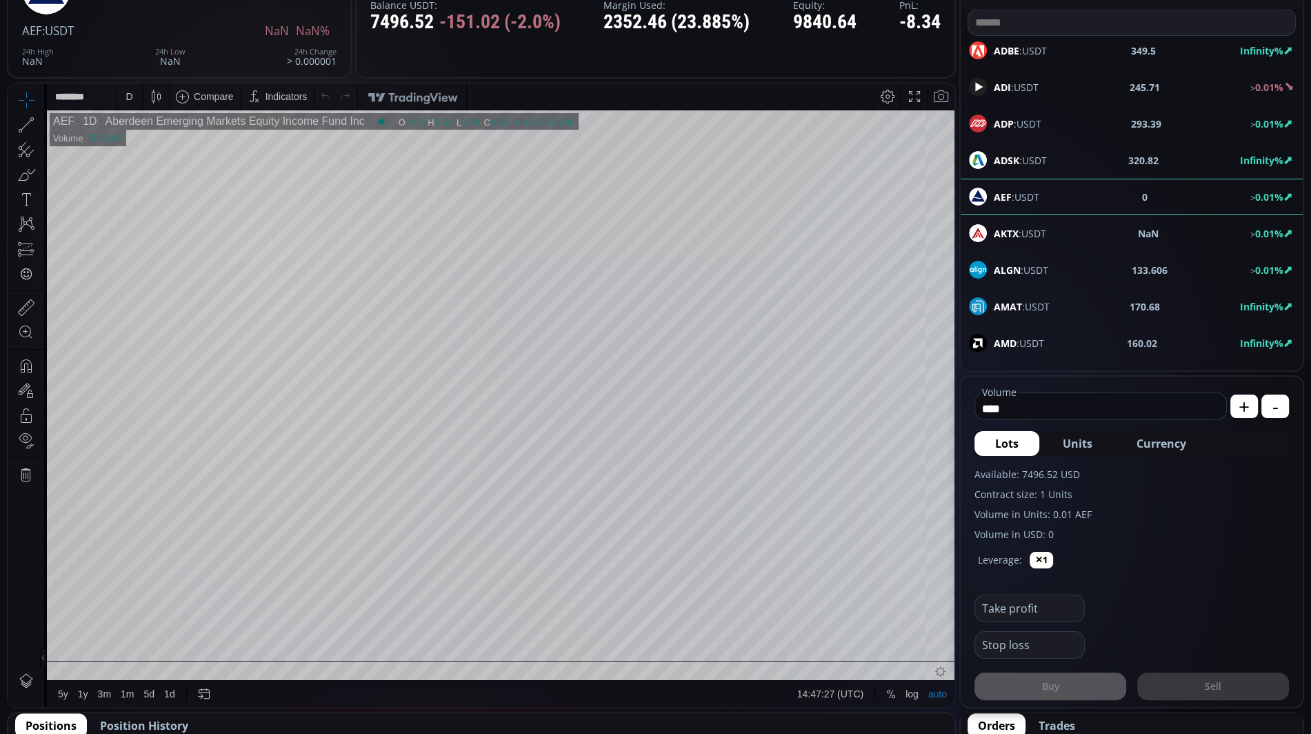
click at [1013, 227] on b "AKTX" at bounding box center [1006, 233] width 25 height 13
click at [999, 255] on div "ALGN :USDT 133.69 Infinity%" at bounding box center [1132, 270] width 342 height 36
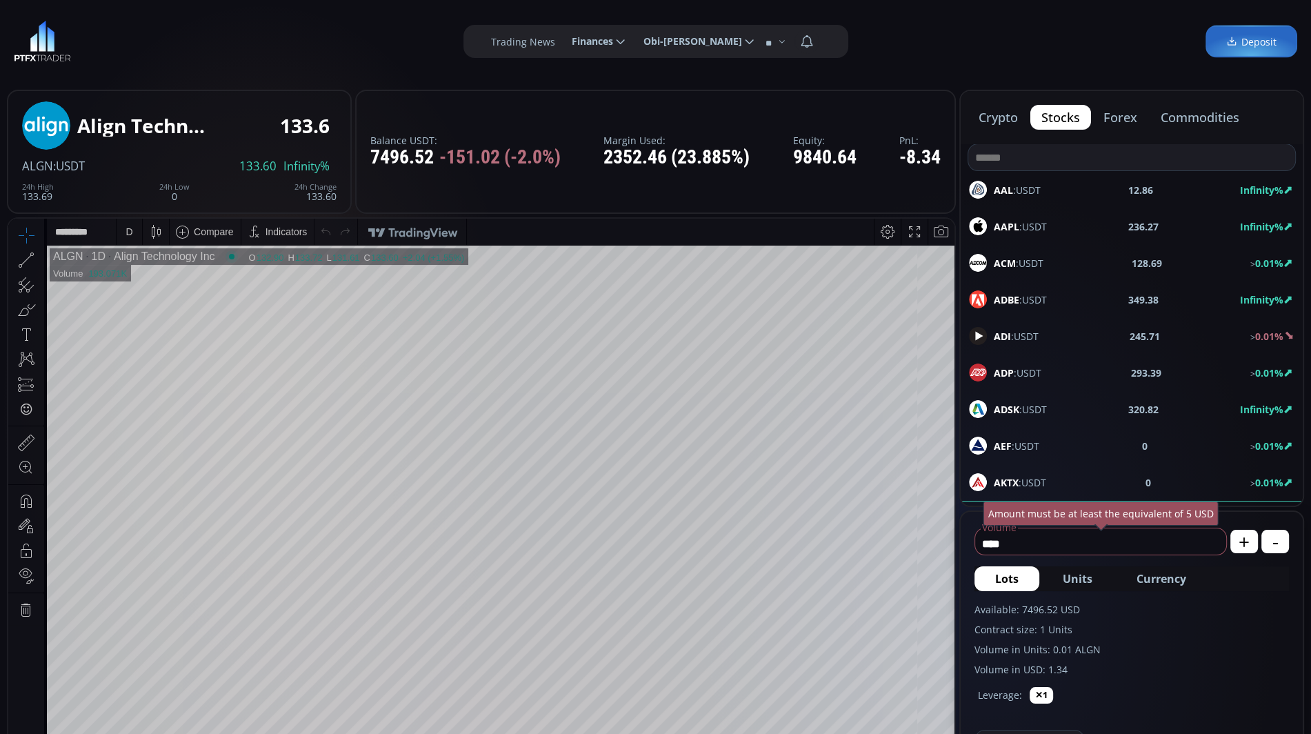
click at [1116, 118] on button "forex" at bounding box center [1121, 117] width 56 height 25
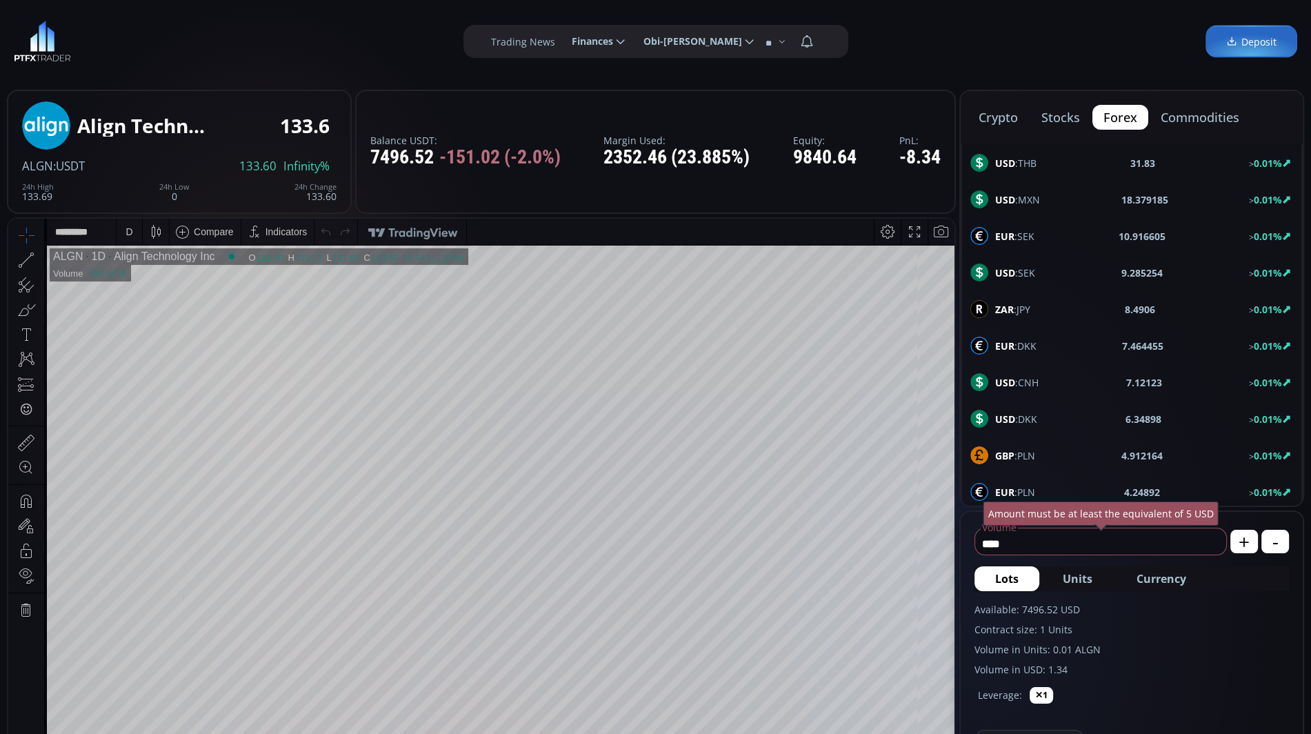
scroll to position [154, 0]
